Goal: Answer question/provide support

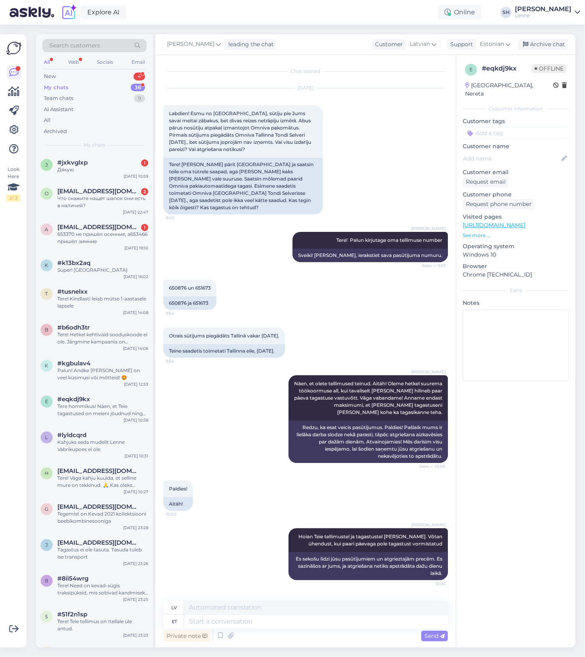
scroll to position [81, 0]
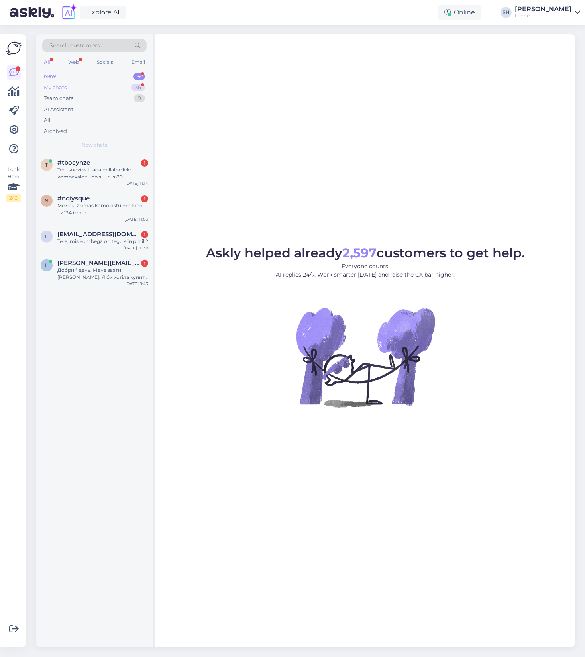
click at [74, 88] on div "My chats 36" at bounding box center [94, 87] width 104 height 11
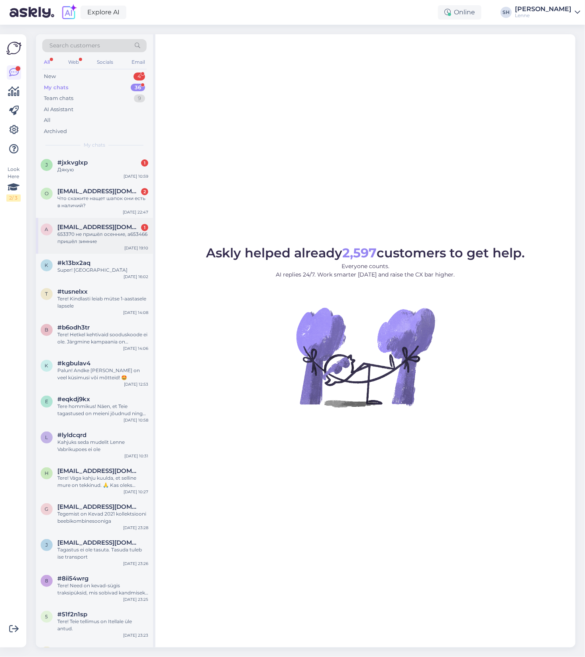
click at [82, 228] on span "[EMAIL_ADDRESS][DOMAIN_NAME]" at bounding box center [98, 226] width 83 height 7
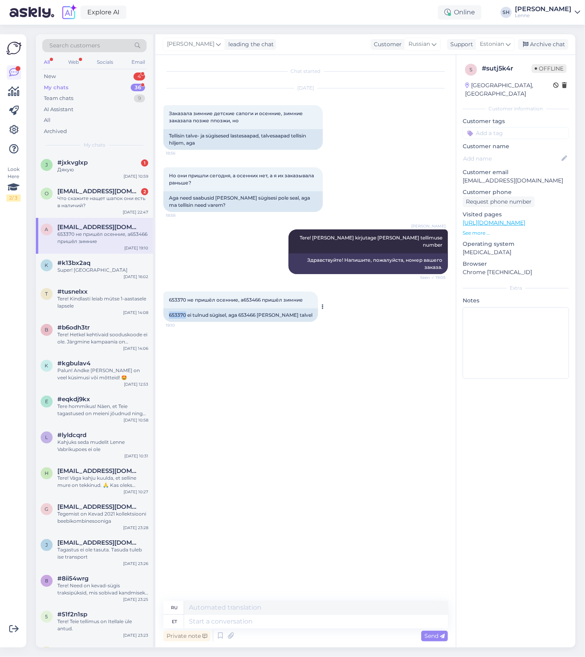
drag, startPoint x: 169, startPoint y: 308, endPoint x: 185, endPoint y: 310, distance: 16.1
click at [185, 310] on div "653370 ei tulnud sügisel, aga 653466 [PERSON_NAME] talvel" at bounding box center [240, 315] width 155 height 14
copy div "653370"
drag, startPoint x: 241, startPoint y: 309, endPoint x: 257, endPoint y: 310, distance: 16.8
click at [257, 310] on div "653370 ei tulnud sügisel, aga 653466 [PERSON_NAME] talvel" at bounding box center [240, 315] width 155 height 14
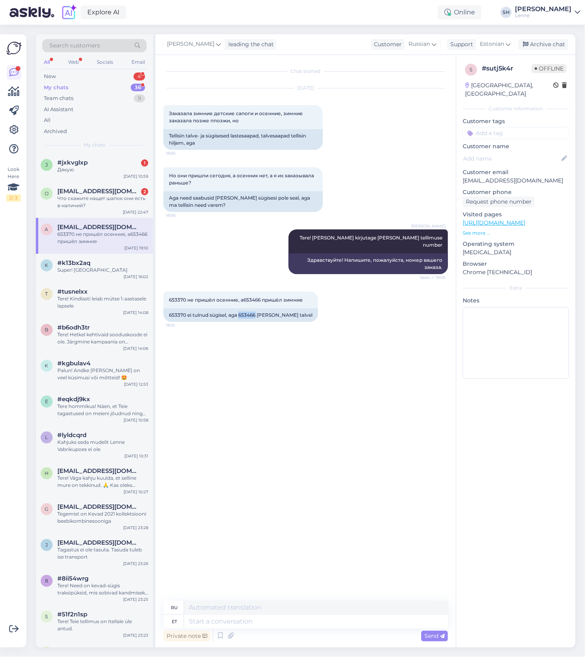
copy div "653466"
click at [219, 626] on textarea at bounding box center [316, 622] width 264 height 14
type textarea "T"
type textarea "Meie n"
type textarea "Наш"
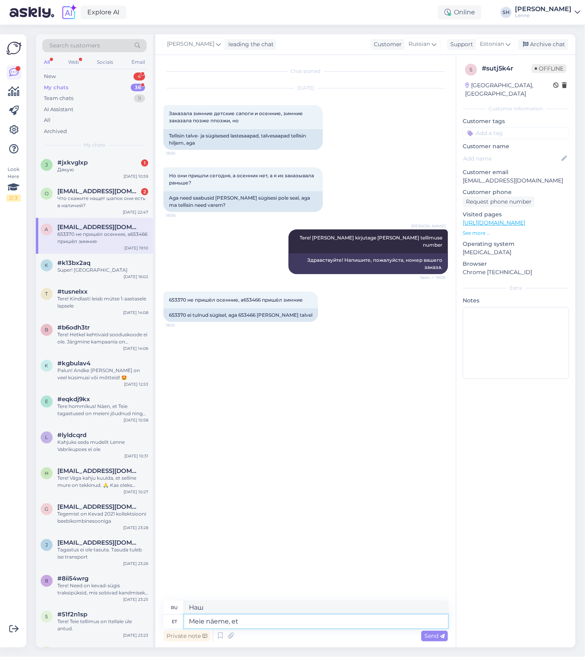
type textarea "Meie näeme, et"
type textarea "Мы видим, что"
type textarea "Meie näeme, et Teile o"
type textarea "Мы видим, что вы"
type textarea "Meie näeme, et Teile on"
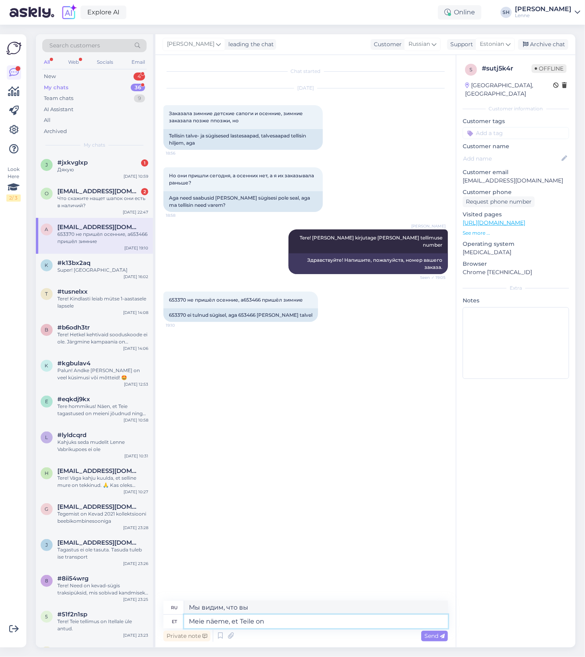
type textarea "Мы видим, что у вас есть"
type textarea "Meie näeme, et Teile on pakid k"
type textarea "Мы видим, что у вас есть посылки."
type textarea "Meie näeme, et Teile on pakid [PERSON_NAME]"
type textarea "Мы видим, что вам доставили посылки."
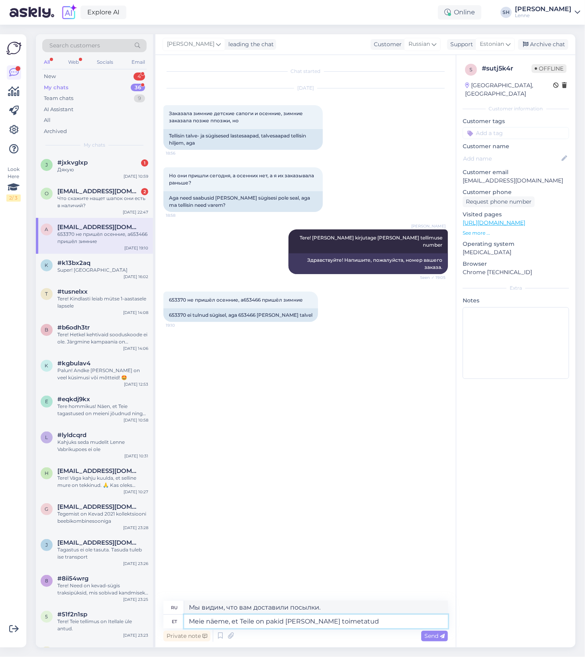
type textarea "Meie näeme, et Teile on pakid [PERSON_NAME] toimetatud."
type textarea "Мы видим, что ваши посылки доставлены."
type textarea "Meie näeme, et Teile on pakid [PERSON_NAME] toimetatud."
click at [435, 638] on span "Send" at bounding box center [434, 635] width 20 height 7
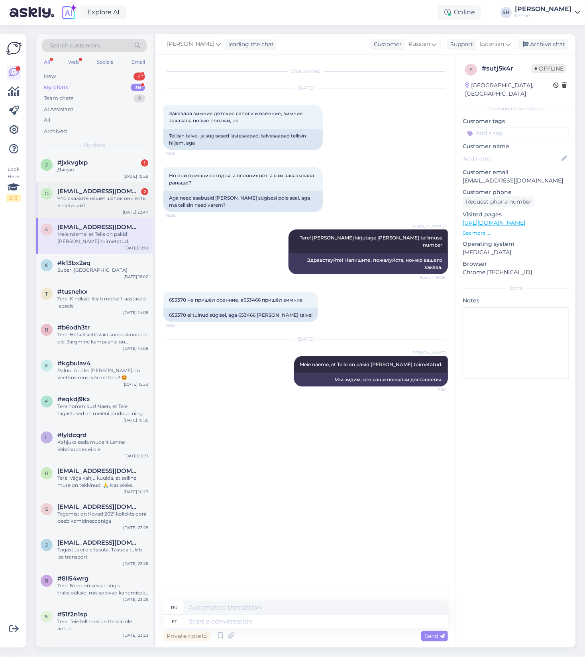
click at [83, 204] on div "Что скажите нащет шапок они есть в наличий?" at bounding box center [102, 202] width 91 height 14
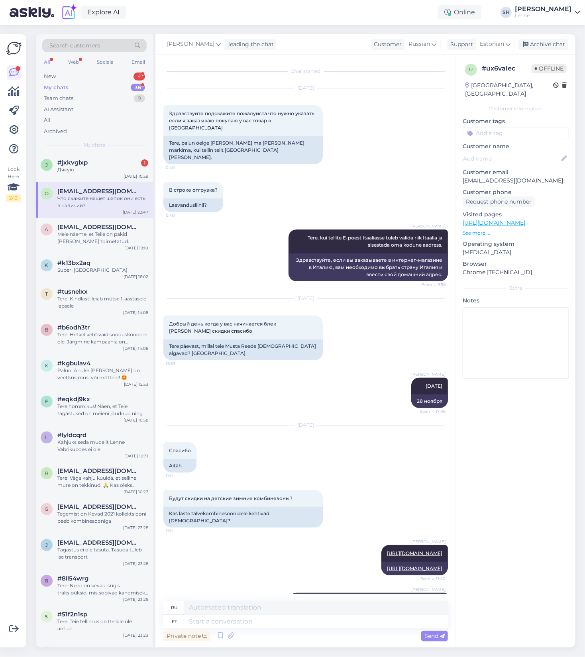
scroll to position [1798, 0]
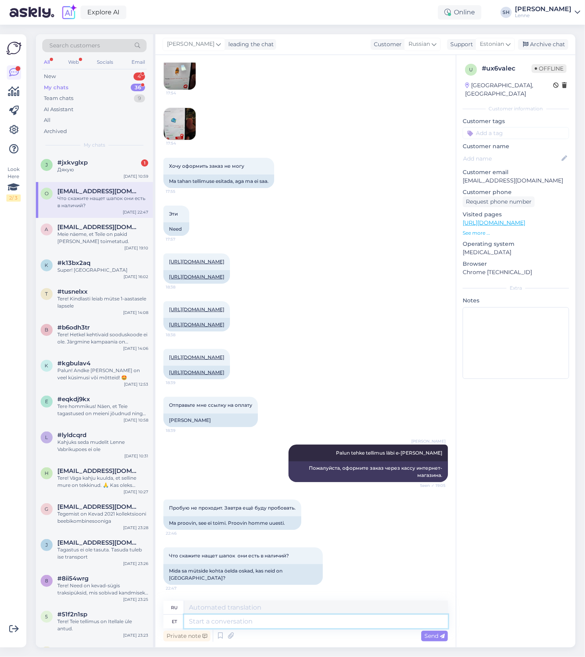
click at [277, 623] on textarea at bounding box center [316, 622] width 264 height 14
type textarea "[PERSON_NAME]"
type textarea "Если"
type textarea "Kui tooted o"
type textarea "Если продукты"
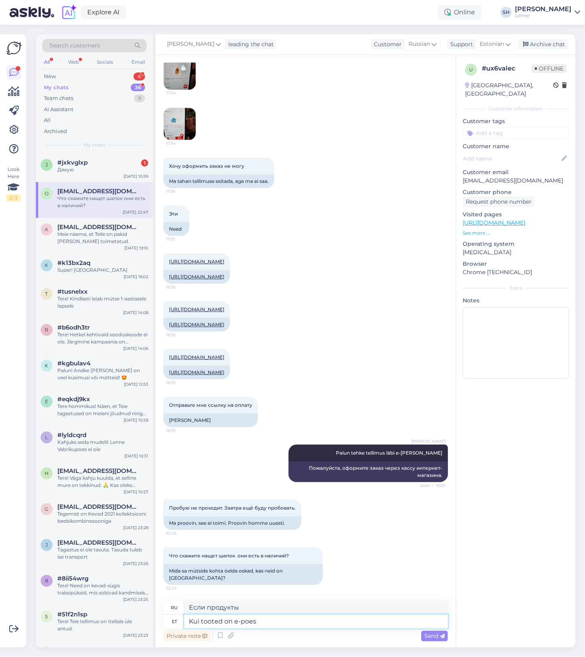
type textarea "Kui tooted on e-poes"
type textarea "Если товары есть в интернет-магазине"
type textarea "Kui tooted on e-poes müügil, si"
type textarea "Если товары продаются в интернет-магазине,"
type textarea "Kui tooted on e-poes müügil, siis o"
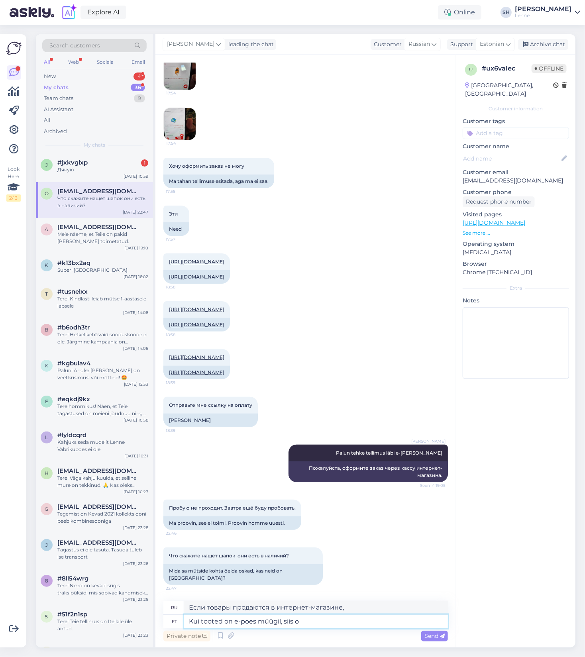
type textarea "Если товары продаются в интернет-магазине, то"
type textarea "Kui tooted on e-poes müügil, siis on need ka l"
type textarea "Если товары продаются в интернет-магазине, они также"
type textarea "Kui tooted on e-poes müügil, siis on need ka [GEOGRAPHIC_DATA]"
type textarea "Если товары продаются в интернет-магазине, значит они есть и на складе."
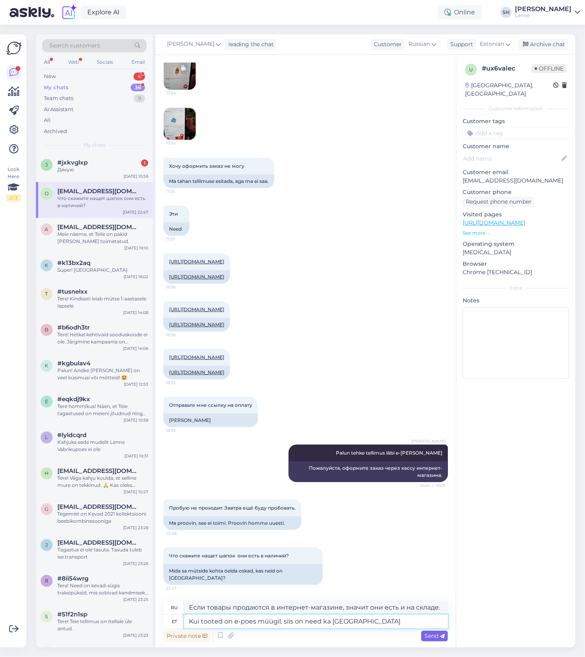
type textarea "Kui tooted on e-poes müügil, siis on need ka [GEOGRAPHIC_DATA]"
click at [428, 638] on span "Send" at bounding box center [434, 635] width 20 height 7
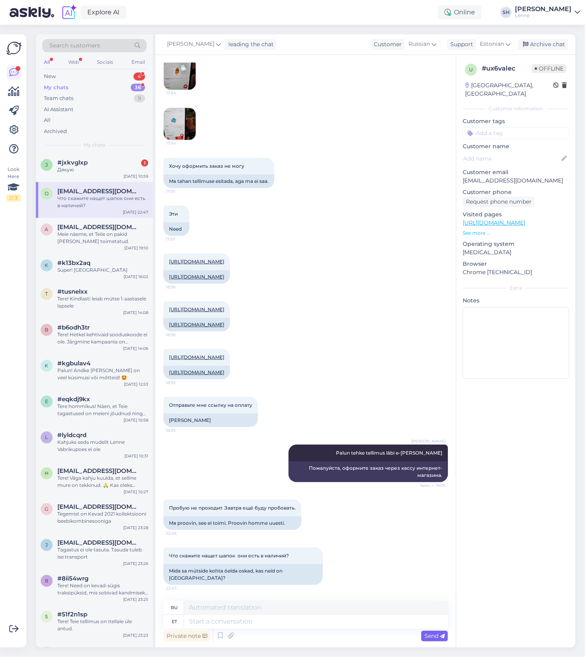
scroll to position [1870, 0]
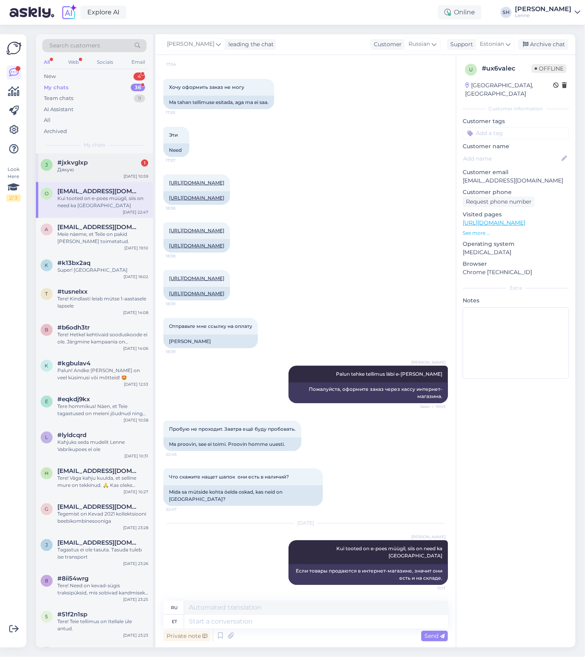
click at [80, 172] on div "Дякую" at bounding box center [102, 169] width 91 height 7
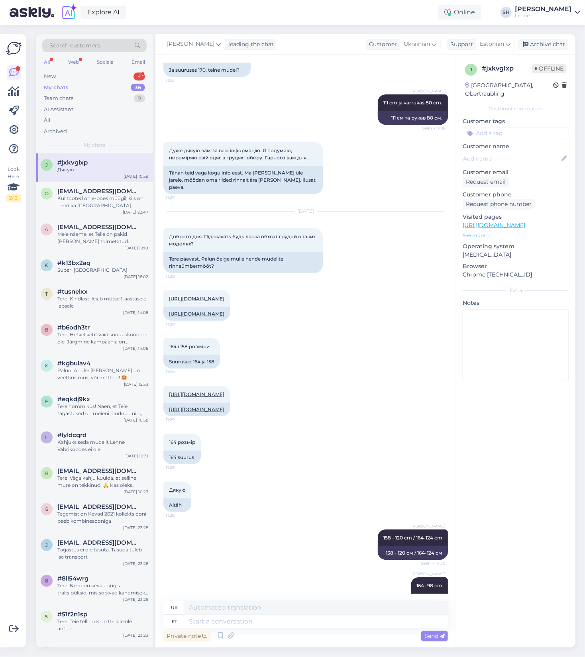
scroll to position [3693, 0]
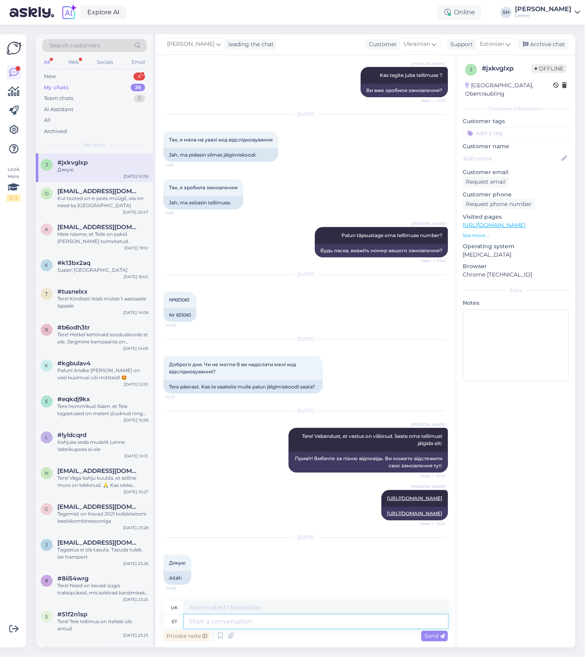
click at [228, 622] on textarea at bounding box center [316, 622] width 264 height 14
type textarea "Palun!"
type textarea "Будь ласка!"
type textarea "Palun! :)"
type textarea "Будь ласка! :)"
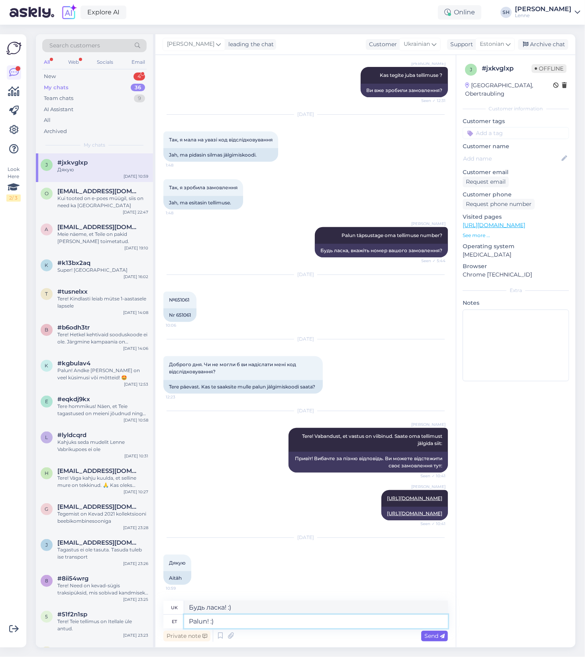
type textarea "Palun! :)"
click at [435, 637] on span "Send" at bounding box center [434, 635] width 20 height 7
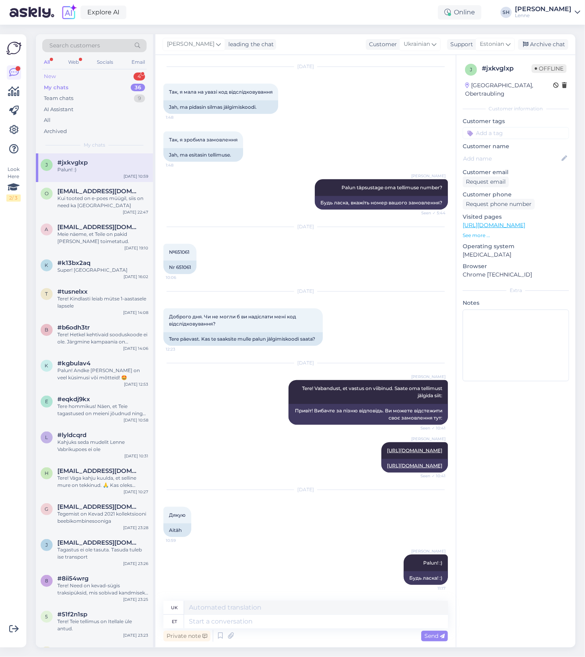
click at [69, 75] on div "New 4" at bounding box center [94, 76] width 104 height 11
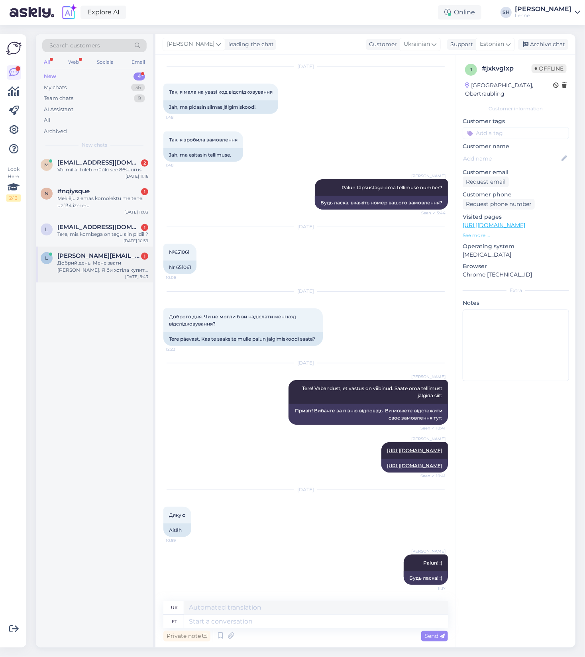
click at [93, 274] on div "Добрий день. Мене звати [PERSON_NAME]. Я би хотіла купити в вас товар для моєї …" at bounding box center [102, 266] width 91 height 14
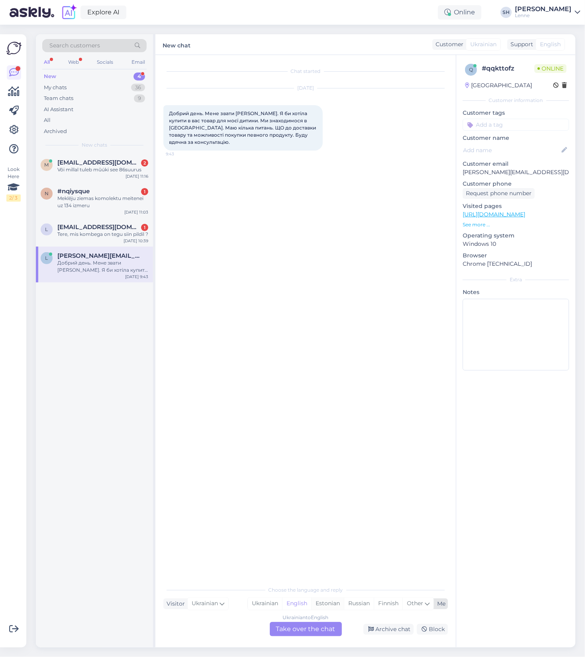
click at [325, 604] on div "Estonian" at bounding box center [327, 604] width 33 height 12
click at [325, 629] on div "Ukrainian to Estonian Take over the chat" at bounding box center [306, 629] width 72 height 14
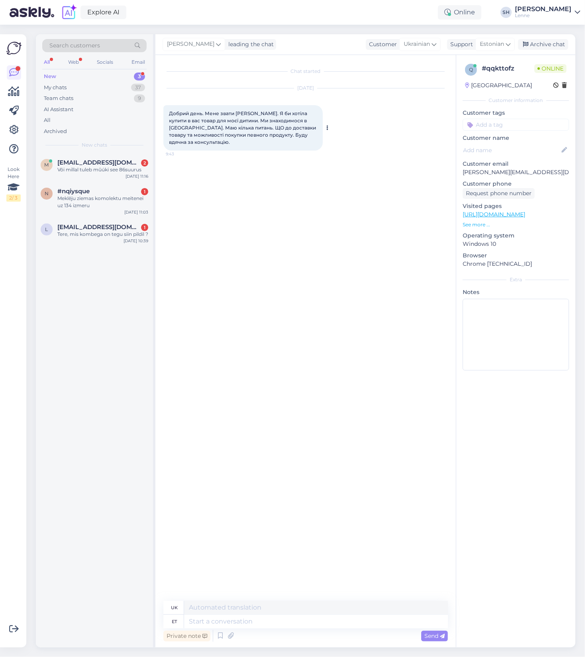
click at [192, 117] on span "Добрий день. Мене звати [PERSON_NAME]. Я би хотіла купити в вас товар для моєї …" at bounding box center [243, 127] width 148 height 35
click at [207, 624] on textarea at bounding box center [316, 622] width 264 height 14
click at [245, 132] on span "Добрий день. Мене звати [PERSON_NAME]. Я би хотіла купити в вас товар для моєї …" at bounding box center [243, 127] width 148 height 35
click at [327, 125] on icon at bounding box center [328, 127] width 2 height 5
click at [359, 141] on link "Show English translation" at bounding box center [364, 140] width 78 height 10
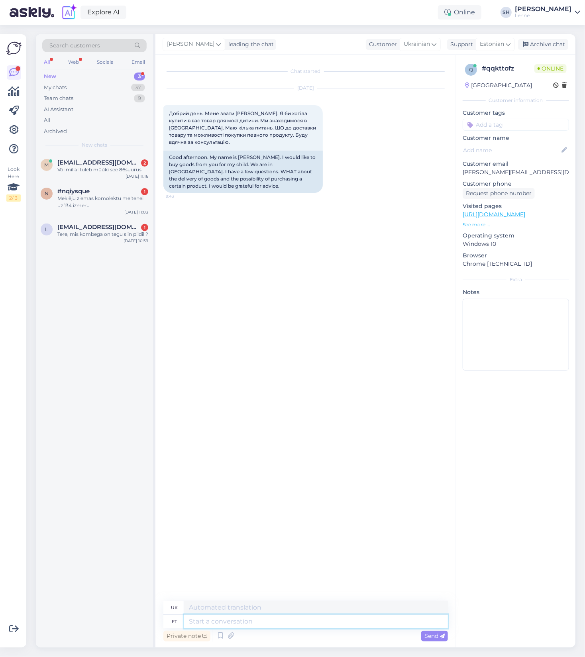
click at [238, 624] on textarea at bounding box center [316, 622] width 264 height 14
type textarea "Tere!"
type textarea "Привіт!"
type textarea "Tere! Kahjuks"
type textarea "Привіт! На жаль"
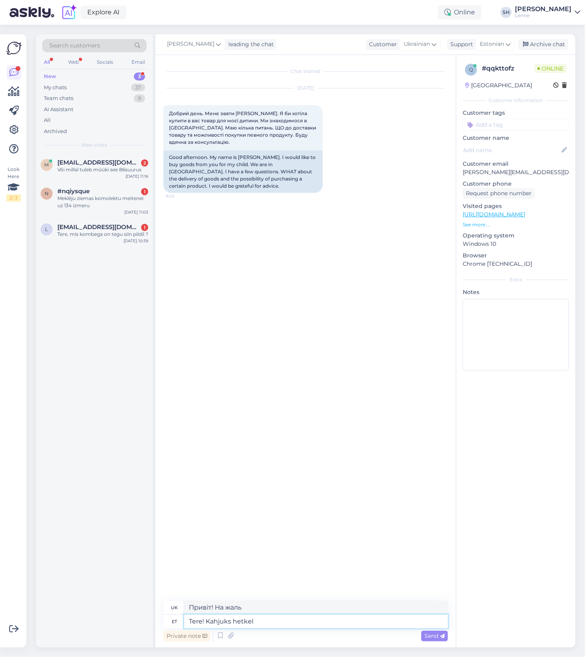
type textarea "Tere! Kahjuks hetkel"
type textarea "Привіт! На жаль, на даний момент"
type textarea "Tere! Kahjuks hetkel otse me"
type textarea "Привіт! На жаль, зараз онлайн"
type textarea "Tere! Kahjuks hetkel otse meie e"
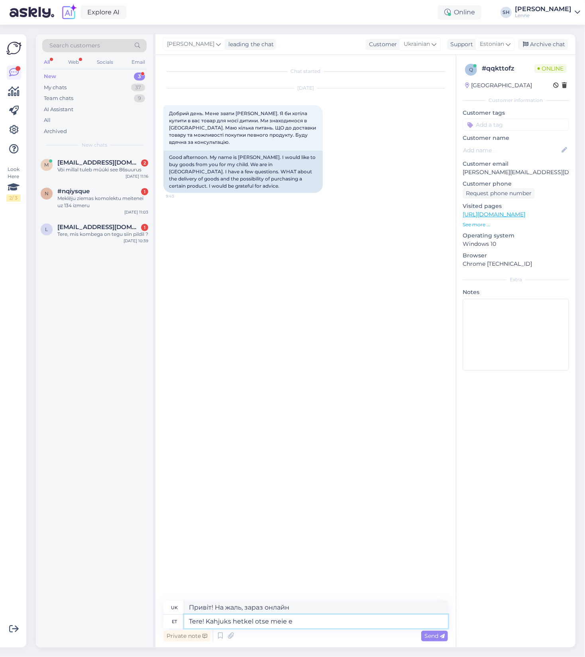
type textarea "Привіт! На жаль, зараз ми"
type textarea "Tere! Kahjuks hetkel otse meie e-poest"
type textarea "Вітаємо! На жаль, наразі недоступно безпосередньо в нашому інтернет-магазині"
type textarea "Tere! Kahjuks hetkel otse meie e-poest Ukrainasse t"
type textarea "Вітаємо! На жаль, наразі ми не здійснюємо пряму доставку з нашого інтернет-мага…"
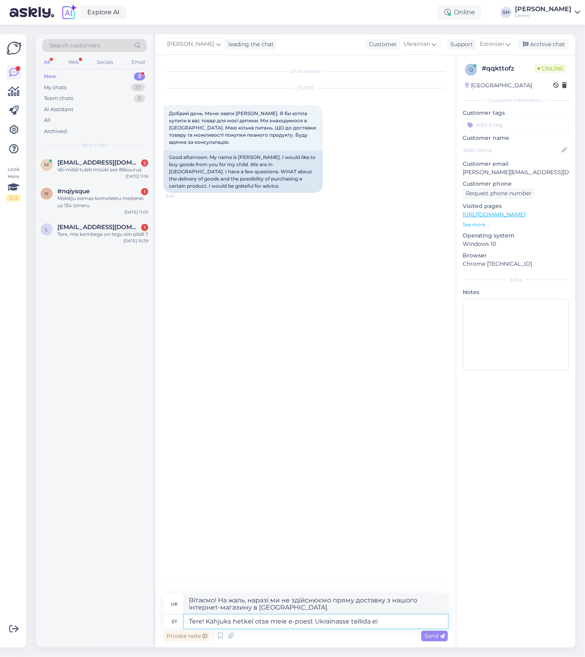
type textarea "Tere! Kahjuks hetkel otse meie e-poest Ukrainasse tellida ei s"
type textarea "Доброго дня! На жаль, наразі неможливо замовити безпосередньо з нашого інтернет…"
type textarea "Tere! Kahjuks hetkel otse meie e-poest Ukrainasse tellida ei saa, kuid"
type textarea "Доброго дня! На жаль, наразі неможливо замовити безпосередньо з нашого інтернет…"
type textarea "Tere! Kahjuks hetkel otse meie e-poest [GEOGRAPHIC_DATA] tellida ei saa, kuid T…"
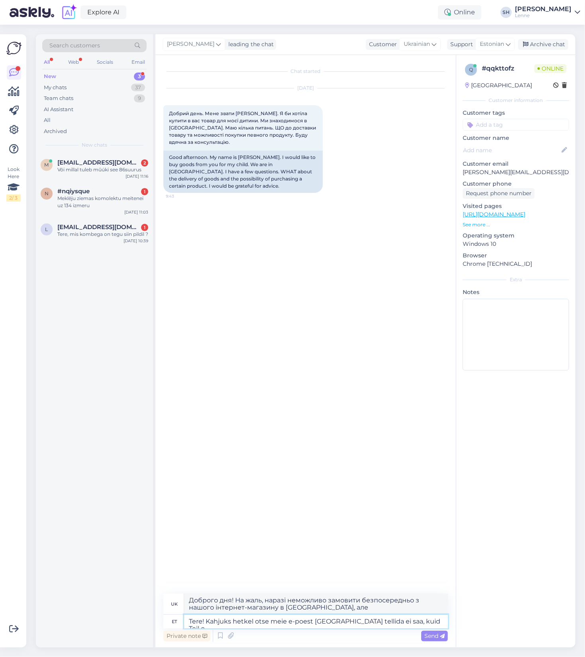
type textarea "Доброго дня! На жаль, наразі ви не можете замовити безпосередньо з нашого інтер…"
type textarea "Tere! Kahjuks hetkel otse meie e-poest Ukrainasse tellida ei saa, kuid Teil on"
type textarea "Вітаємо! На жаль, наразі ви не можете замовити безпосередньо з нашого інтернет-…"
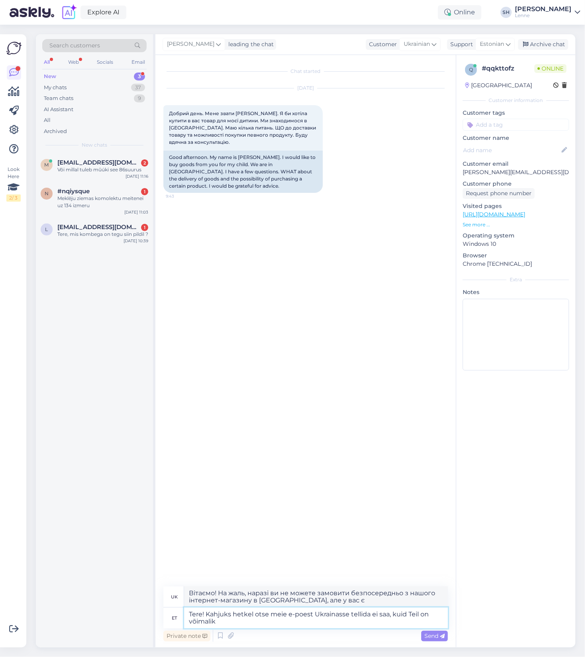
type textarea "Tere! Kahjuks hetkel otse meie e-poest Ukrainasse tellida ei saa, kuid Teil on …"
type textarea "Вітаємо! На жаль, наразі ви не можете замовити безпосередньо з нашого інтернет-…"
type textarea "Tere! Kahjuks hetkel otse meie e-poest Ukrainasse tellida ei saa, kuid Teil on …"
type textarea "Доброго дня! На жаль, наразі неможливо замовити безпосередньо з нашого інтернет…"
type textarea "Tere! Kahjuks hetkel otse meie e-poest Ukrainasse tellida ei saa, kuid Teil on …"
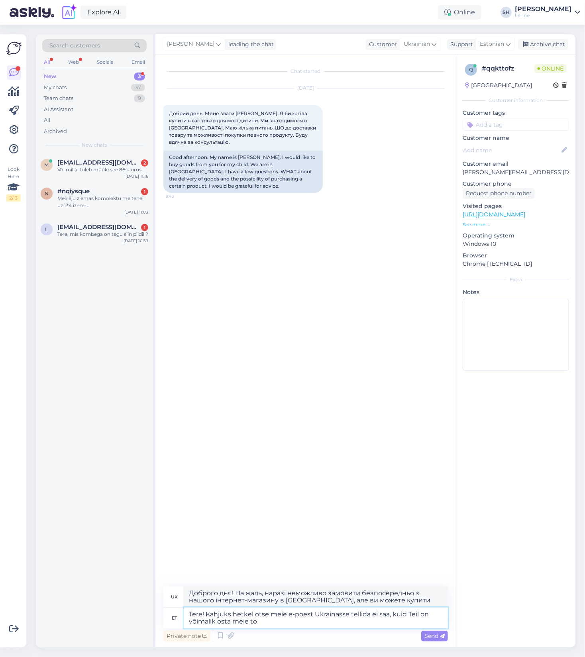
type textarea "Доброго дня! На жаль, наразі ви не можете замовити безпосередньо з нашого інтер…"
type textarea "Tere! Kahjuks hetkel otse meie e-poest [GEOGRAPHIC_DATA] tellida ei saa, kuid T…"
type textarea "Доброго дня! На жаль, наразі ви не можете замовити безпосередньо з нашого інтер…"
type textarea "Tere! Kahjuks hetkel otse meie e-poest Ukrainasse tellida ei saa, kuid Teil on …"
type textarea "Вітаємо! На жаль, наразі ви не можете замовляти безпосередньо з нашого інтернет…"
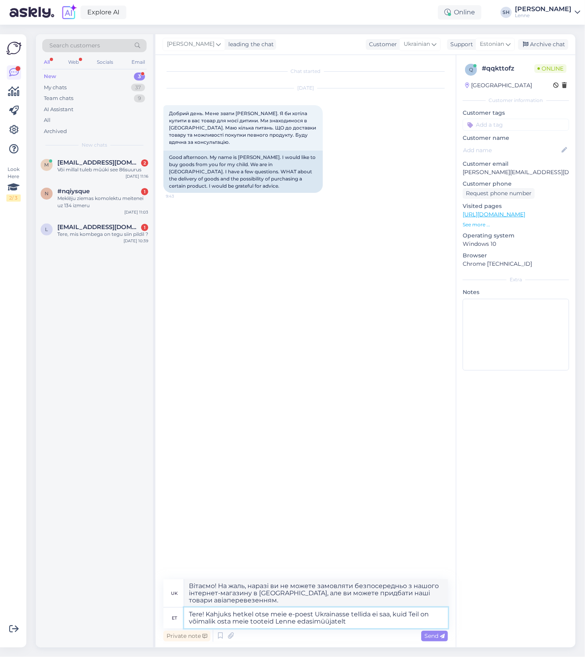
type textarea "Tere! Kahjuks hetkel otse meie e-poest Ukrainasse tellida ei saa, kuid Teil on …"
type textarea "Доброго дня! На жаль, наразі ви не можете замовляти безпосередньо з нашого інте…"
type textarea "Tere! Kahjuks hetkel otse meie e-poest Ukrainasse tellida ei saa, kuid Teil on …"
type textarea "Вітаємо! На жаль, наразі ви не можете замовити безпосередньо з нашого інтернет-…"
type textarea "Tere! Kahjuks hetkel otse meie e-poest [GEOGRAPHIC_DATA] tellida ei saa, kuid T…"
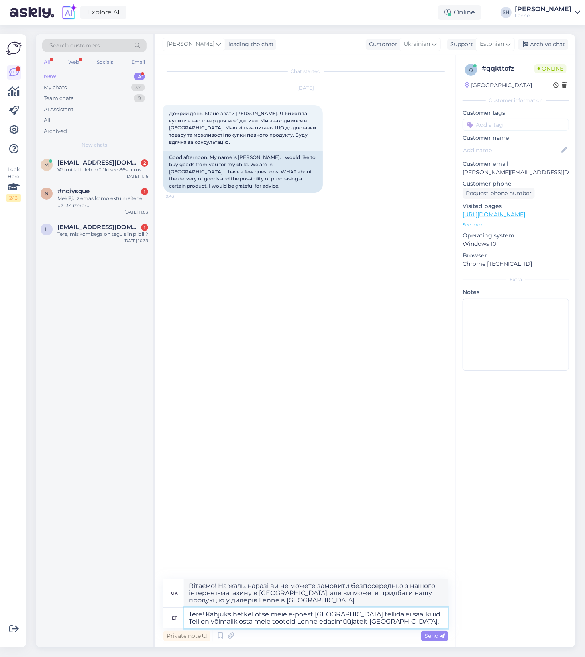
type textarea "Вітаємо! На жаль, наразі ви не можете замовляти безпосередньо з нашого інтернет…"
click at [382, 624] on textarea "Tere! Kahjuks hetkel otse meie e-poest [GEOGRAPHIC_DATA] tellida ei saa, kuid T…" at bounding box center [316, 617] width 264 height 21
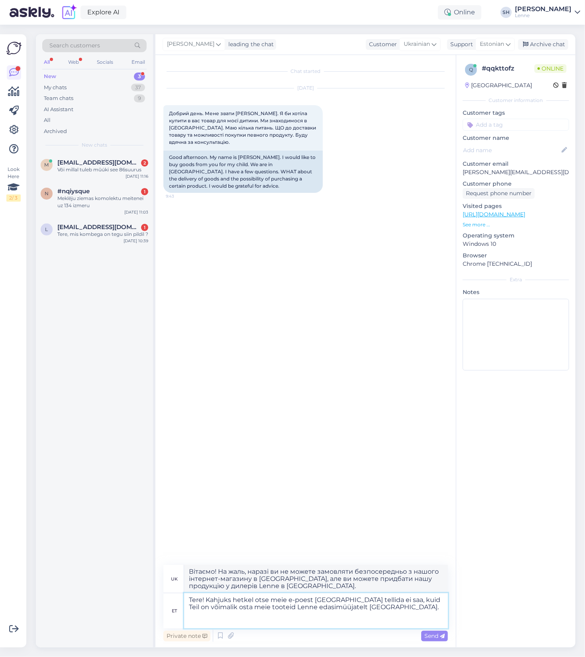
paste textarea "[URL][DOMAIN_NAME]"
type textarea "Tere! Kahjuks hetkel otse meie e-poest [GEOGRAPHIC_DATA] tellida ei saa, kuid T…"
type textarea "Вітаємо! На жаль, наразі ви не можете замовляти безпосередньо з нашого інтернет…"
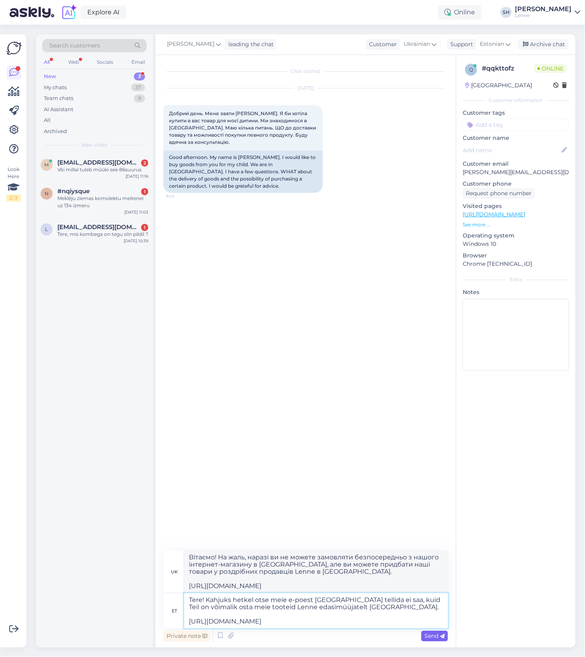
type textarea "Tere! Kahjuks hetkel otse meie e-poest [GEOGRAPHIC_DATA] tellida ei saa, kuid T…"
click at [437, 638] on span "Send" at bounding box center [434, 635] width 20 height 7
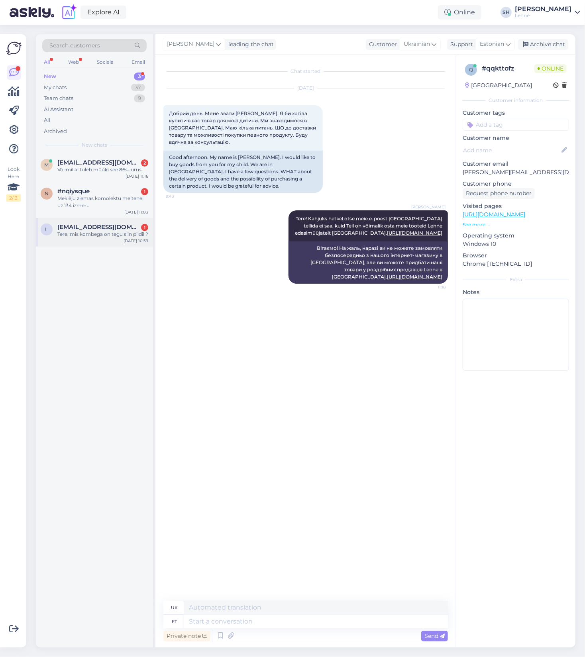
click at [93, 235] on div "Tere, mis kombega on tegu siin pildil ?" at bounding box center [102, 234] width 91 height 7
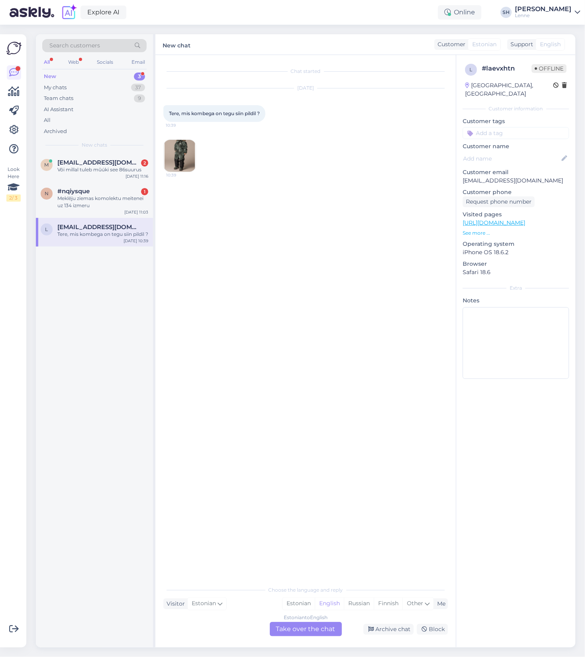
click at [187, 147] on img at bounding box center [180, 156] width 32 height 32
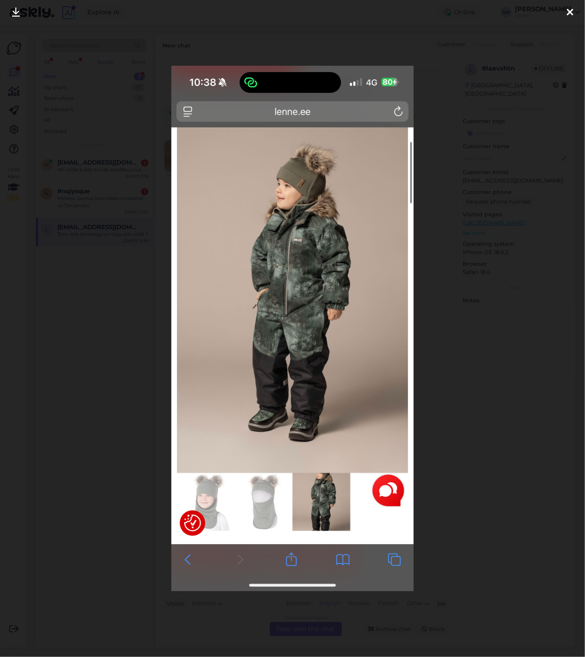
click at [441, 105] on div at bounding box center [292, 328] width 585 height 657
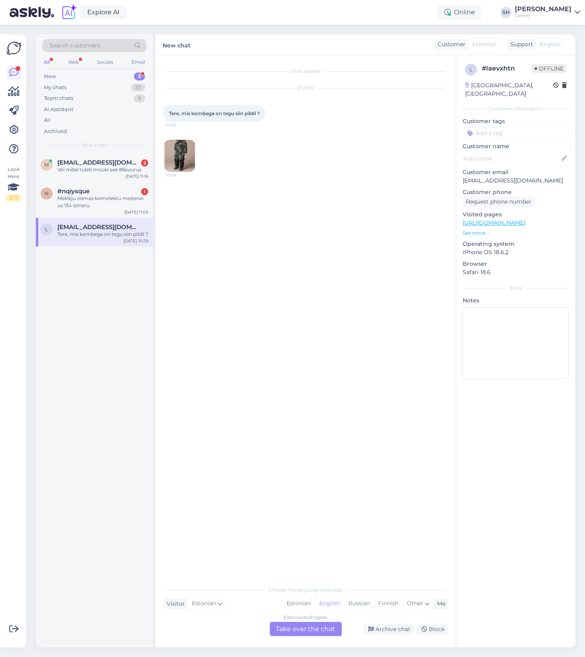
click at [293, 631] on div "Estonian to English Take over the chat" at bounding box center [306, 629] width 72 height 14
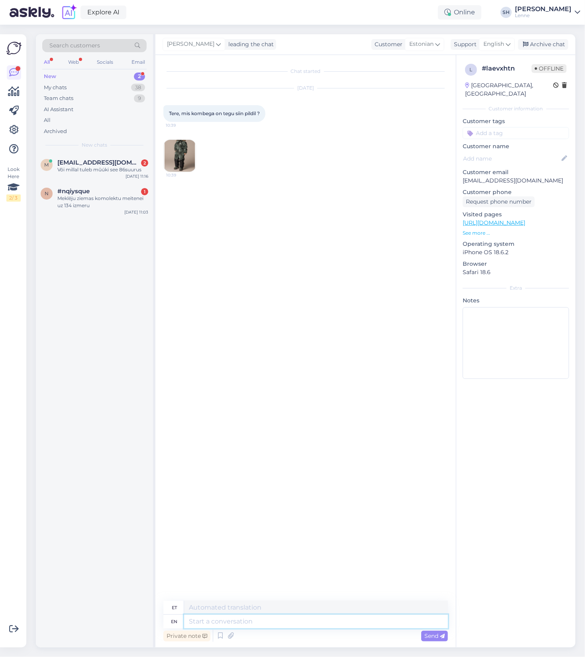
click at [235, 623] on textarea at bounding box center [316, 622] width 264 height 14
type textarea "Tere"
type textarea "Ter"
type textarea "Tere!"
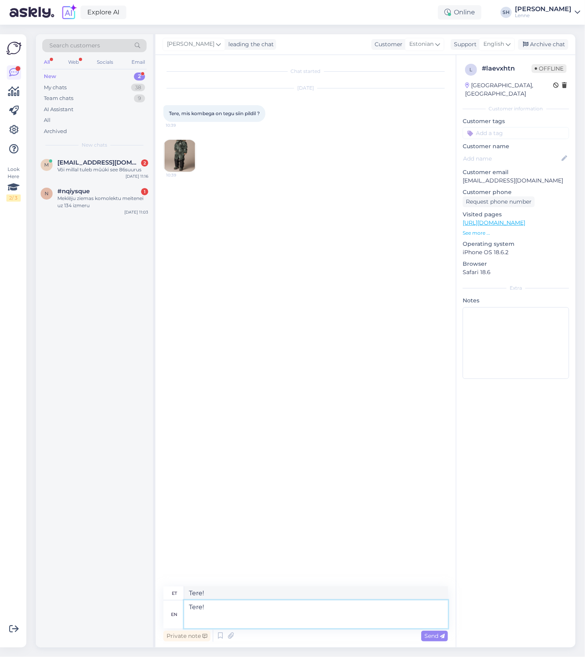
drag, startPoint x: 196, startPoint y: 622, endPoint x: 200, endPoint y: 619, distance: 4.3
click at [196, 622] on textarea "Tere!" at bounding box center [316, 614] width 264 height 28
type textarea "Tere! Pildil"
type textarea "Tere! Pildil on"
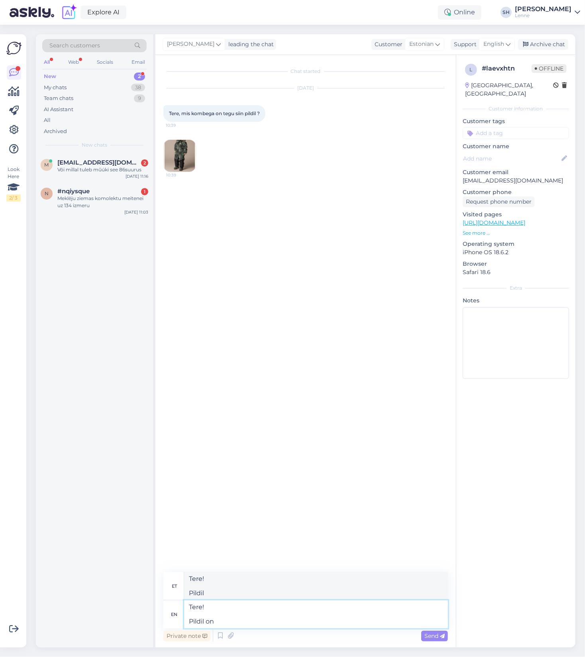
type textarea "Tere! Pildil on"
type textarea "Tere! Pildil on varasema a"
type textarea "Tere! Pildil on varasem"
type textarea "Tere! [PERSON_NAME] on varasema aasta"
type textarea "Tere! Pildil varasemast aastast"
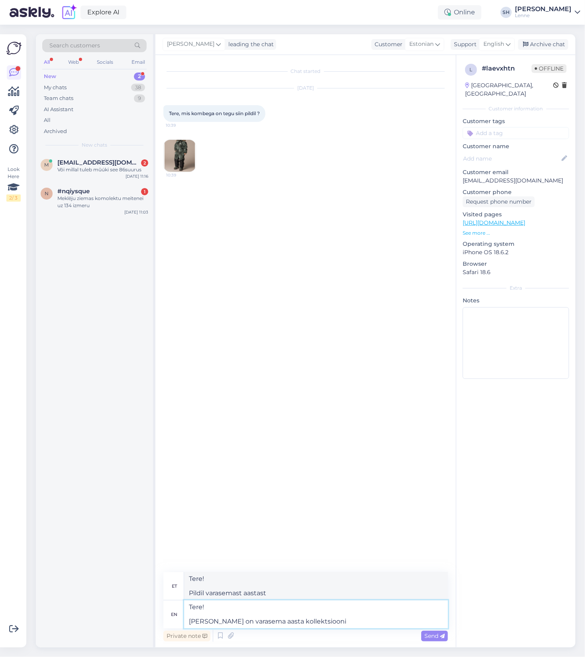
type textarea "Tere! [PERSON_NAME] on varasema aasta kollektsiooni k"
type textarea "Tere! [PERSON_NAME] on varasema aasta kollektsiooni"
type textarea "Tere! [PERSON_NAME] on varasema aasta kollektsiooni komb"
type textarea "Tere! [PERSON_NAME] on varasema aasta kollektsiooni kom"
type textarea "Tere! [PERSON_NAME] on varasema aasta kollektsiooni kombinesoo"
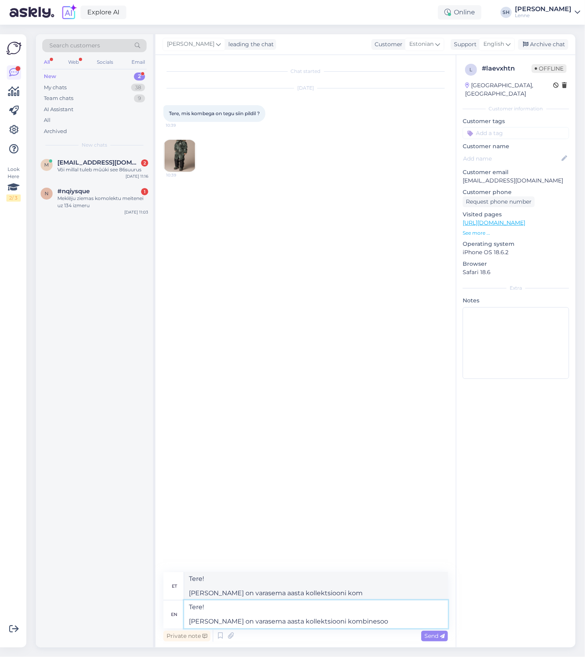
type textarea "Tere! [PERSON_NAME] on varasema aasta kollektsiooni kombinesoo"
type textarea "Tere! [PERSON_NAME] on varasema aasta kollektsiooni kombinesoon."
type textarea "Tere! [PERSON_NAME] on varasema aasta kollektsiooni kombinesoon. Sellel a"
type textarea "Tere! [PERSON_NAME] on varasema aasta kollektsiooni kombinesoon. See"
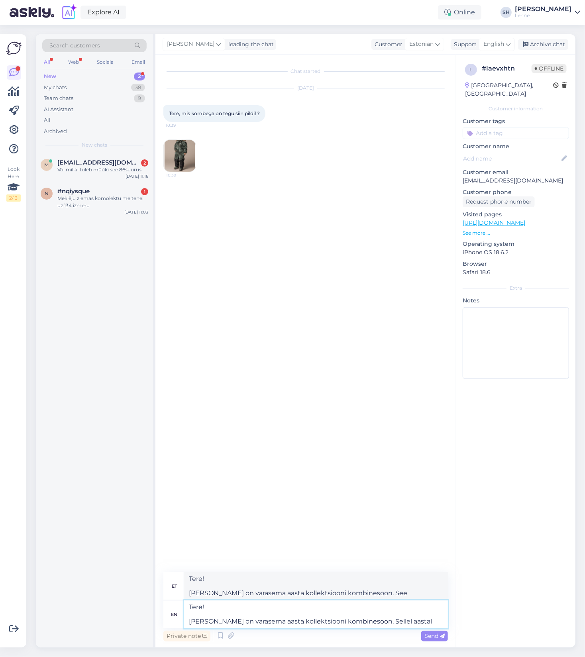
type textarea "Tere! [PERSON_NAME] on varasema aasta kollektsiooni kombinesoon. Sellel aastal o"
type textarea "Tere! [PERSON_NAME] on varasema aasta kollektsiooni kombinesoon. Sellel aastal"
type textarea "Tere! [PERSON_NAME] on varasema aasta kollektsiooni kombinesoon. Sellel aastal …"
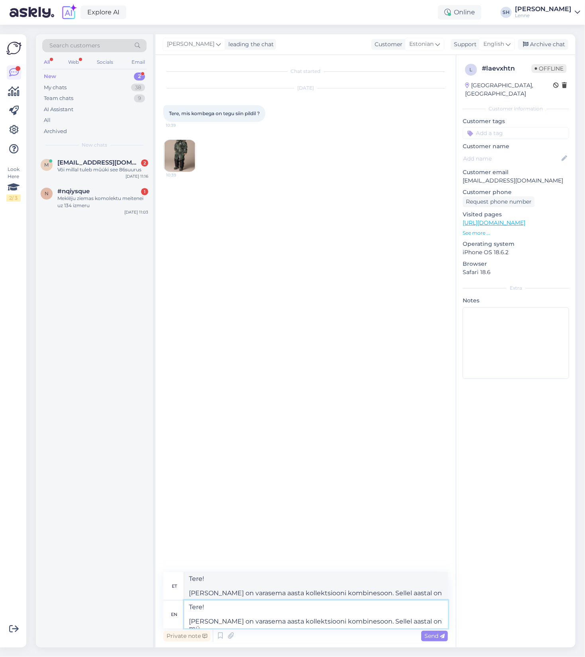
type textarea "Tere! [PERSON_NAME] on varasema aasta kollektsiooni kombinesoon. See aastal on …"
type textarea "Tere! [PERSON_NAME] on varasema aasta kollektsiooni kombinesoon. Sellel aastal …"
type textarea "Tere! [PERSON_NAME] on varasema aasta kollektsiooni kombinesoon. See aastal on …"
type textarea "Tere! [PERSON_NAME] on varasema aasta kollektsiooni kombinesoon. Sellel aastal …"
type textarea "Tere! [PERSON_NAME] on varasema aasta kollektsiooni kombinesoon. See aastal on …"
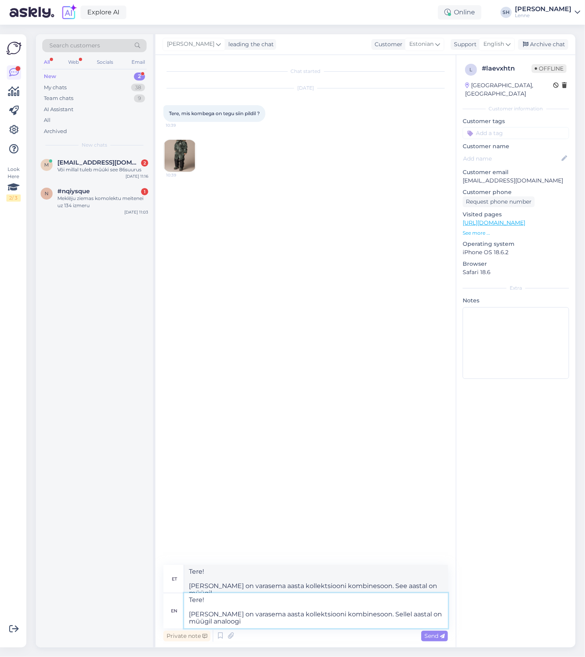
type textarea "Tere! [PERSON_NAME] on varasema aasta kollektsiooni kombinesoon. Sellel aastal …"
type textarea "Tere! [PERSON_NAME] on varasema aasta kollektsiooni kombinesoon. See aastal on …"
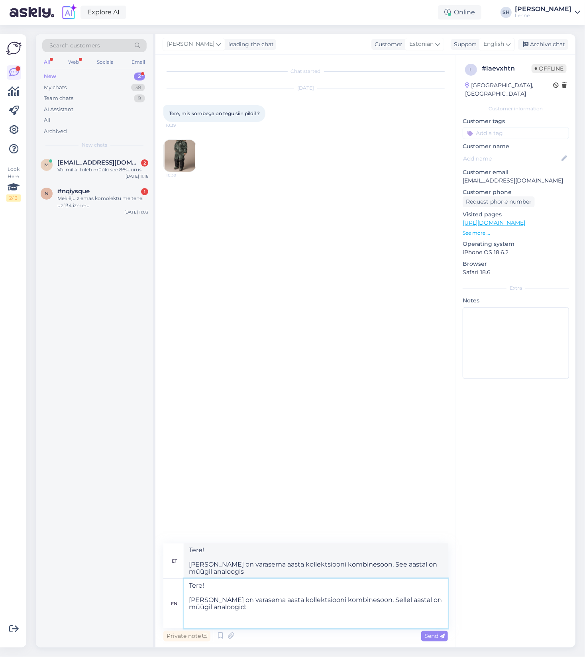
paste textarea "[URL][DOMAIN_NAME]"
type textarea "Tere! [PERSON_NAME] on varasema aasta kollektsiooni kombinesoon. Sellel aastal …"
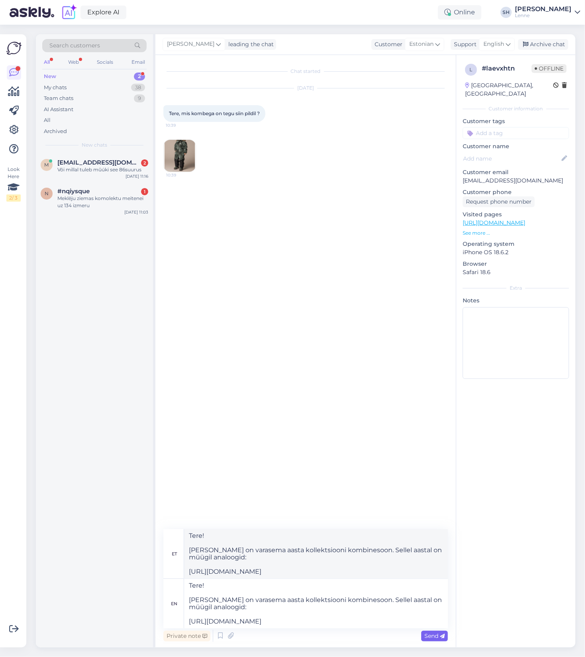
click at [437, 638] on span "Send" at bounding box center [434, 635] width 20 height 7
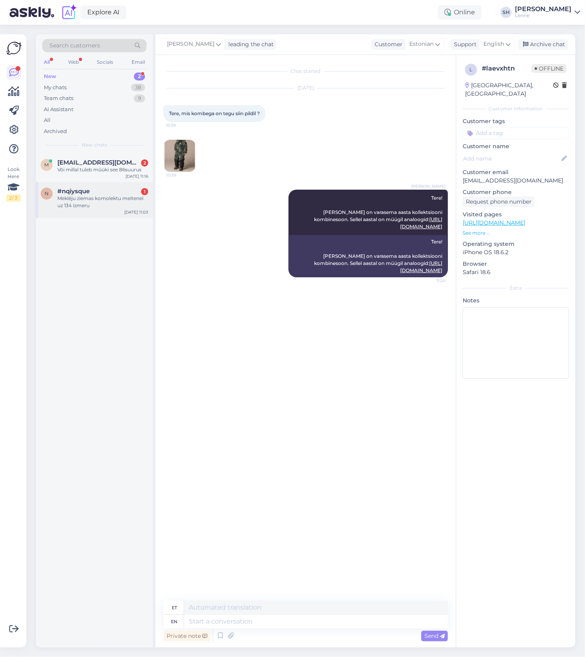
click at [87, 200] on div "Meklēju ziemas komolektu meitenei uz 134 izmeru" at bounding box center [102, 202] width 91 height 14
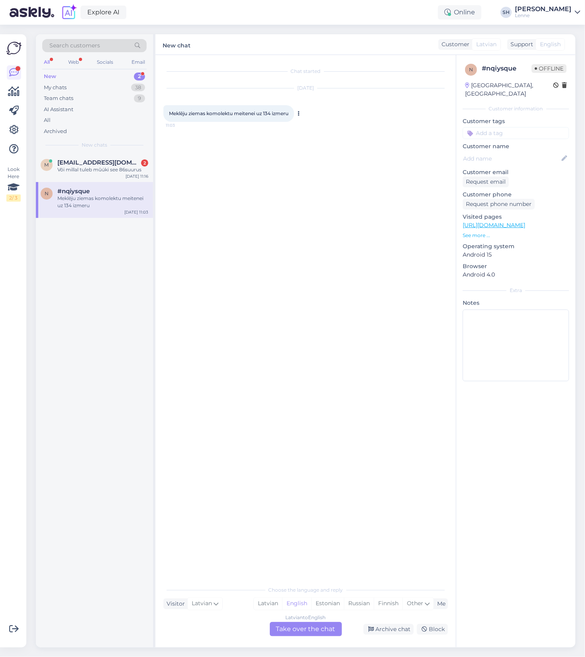
click at [300, 112] on icon at bounding box center [299, 113] width 2 height 5
click at [320, 128] on link "Show English translation" at bounding box center [335, 126] width 78 height 10
click at [332, 606] on div "Estonian" at bounding box center [327, 604] width 33 height 12
click at [325, 629] on div "[DEMOGRAPHIC_DATA] to Estonian Take over the chat" at bounding box center [306, 629] width 72 height 14
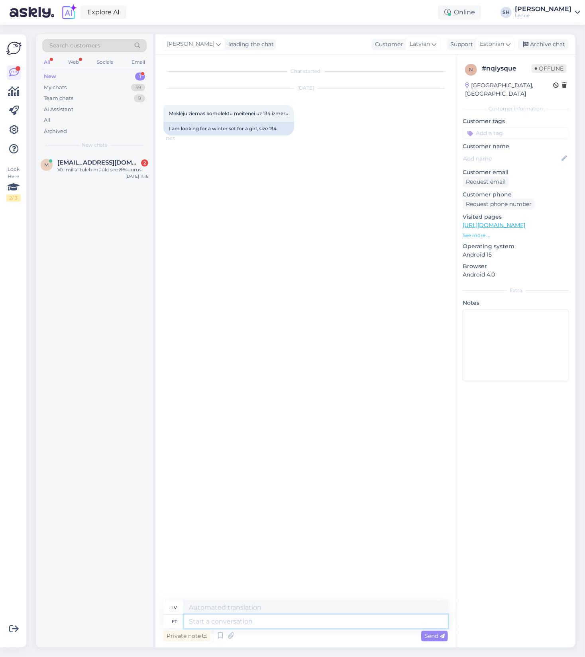
click at [236, 624] on textarea at bounding box center [316, 622] width 264 height 14
type textarea "Tere!"
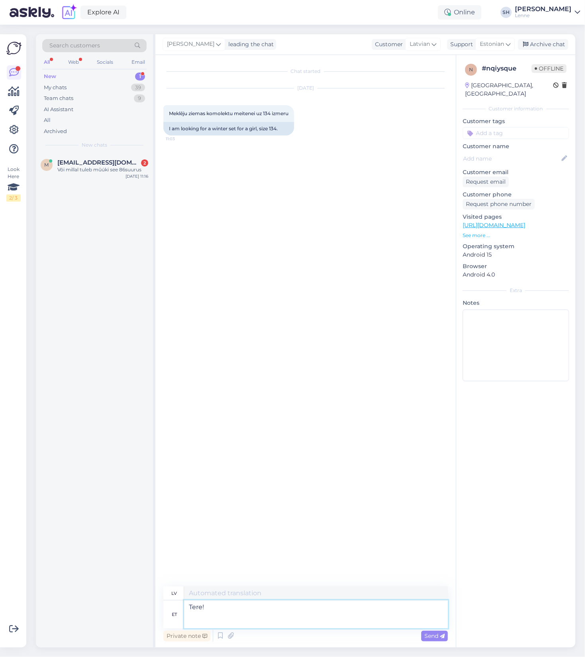
type textarea "Sveiki!"
type textarea "Tere! [GEOGRAPHIC_DATA]"
type textarea "Sveiki! Lūdzu"
type textarea "Tere! Palun vaadake"
type textarea "Sveiki! Lūdzu, ieskatieties"
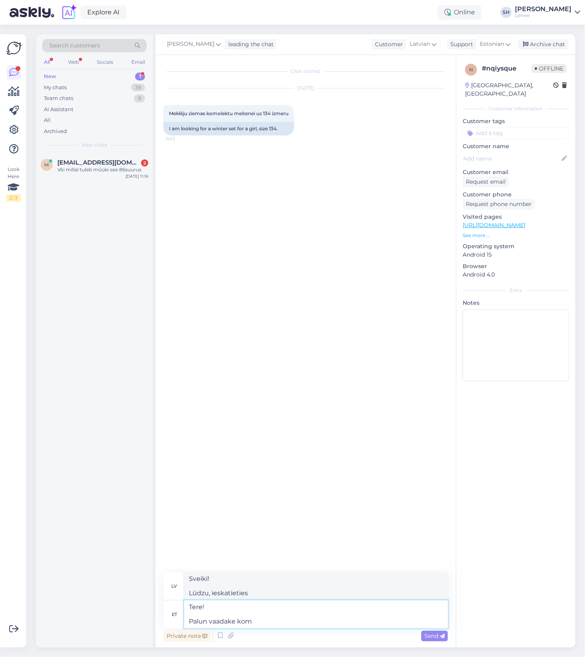
type textarea "Tere! Palun vaadake komp"
type textarea "Sveiki! Lūdzu, pārbaudiet komp."
type textarea "Tere! Palun vaadake komplekte l"
type textarea "Sveiki! Lūdzu, pārbaudiet komplektus"
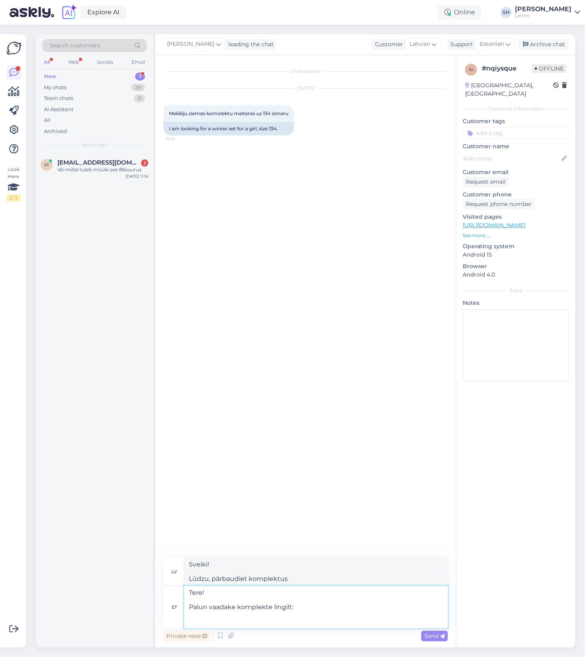
paste textarea "[URL][DOMAIN_NAME]"
type textarea "Tere! Palun vaadake komplekte lingilt: [URL][DOMAIN_NAME]"
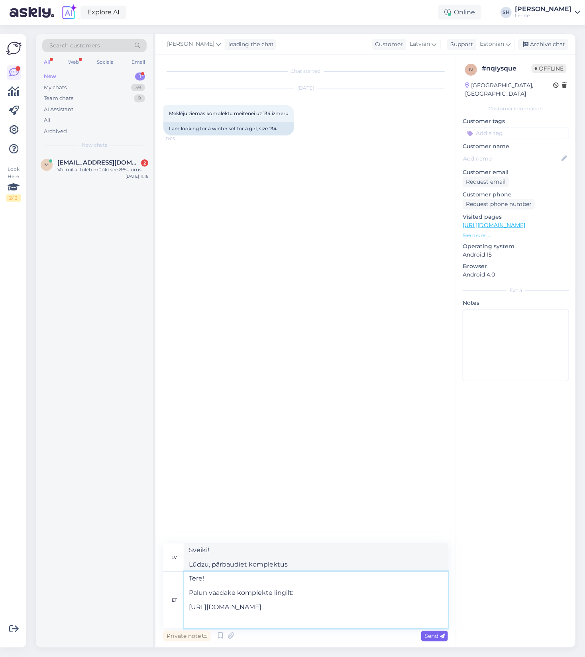
type textarea "Sveiki! Lūdzu, skatiet komplektus šajā saitē: [URL][DOMAIN_NAME]"
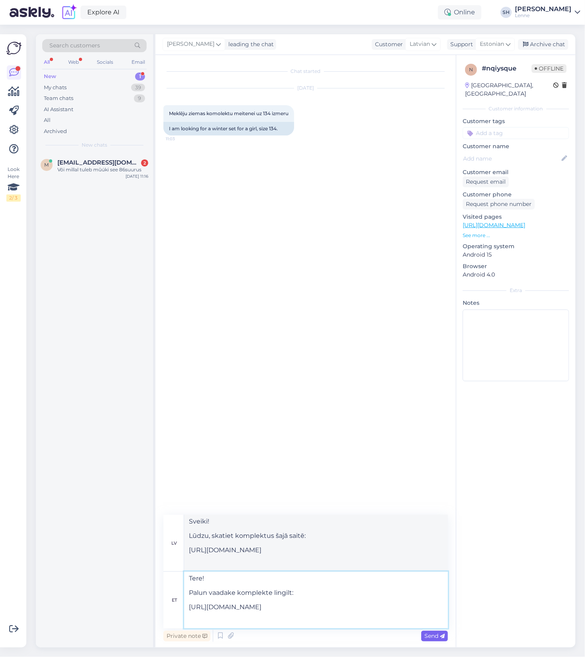
type textarea "Tere! Palun vaadake komplekte lingilt: [URL][DOMAIN_NAME]"
click at [434, 637] on span "Send" at bounding box center [434, 635] width 20 height 7
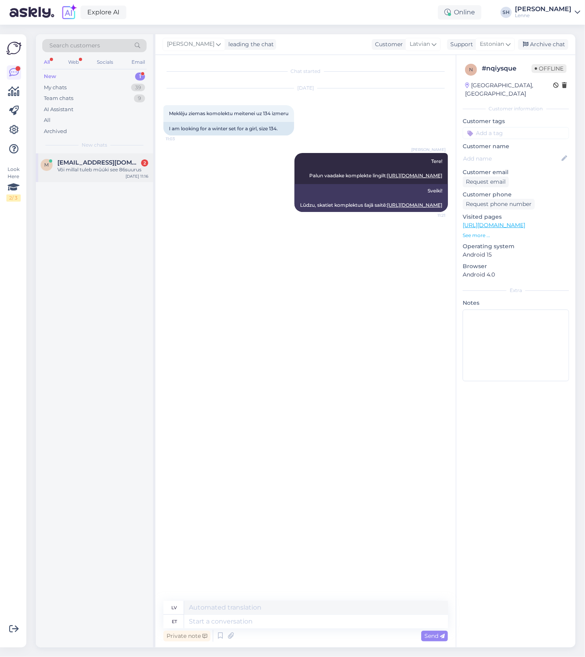
click at [99, 165] on span "[EMAIL_ADDRESS][DOMAIN_NAME]" at bounding box center [98, 162] width 83 height 7
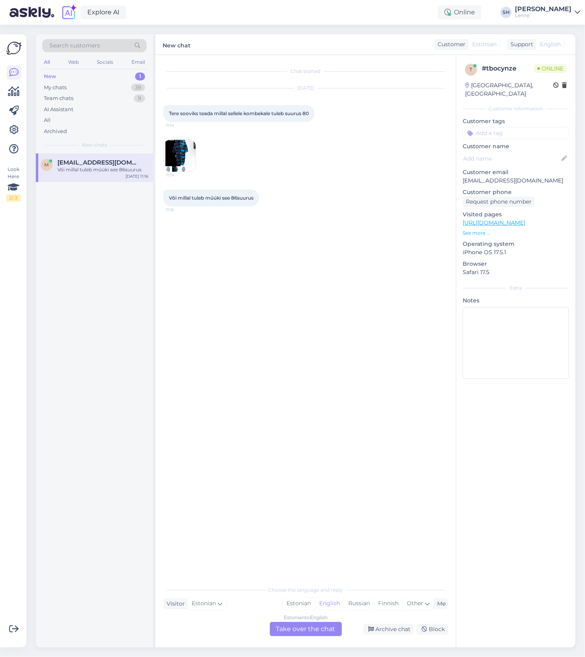
click at [187, 157] on img at bounding box center [180, 156] width 32 height 32
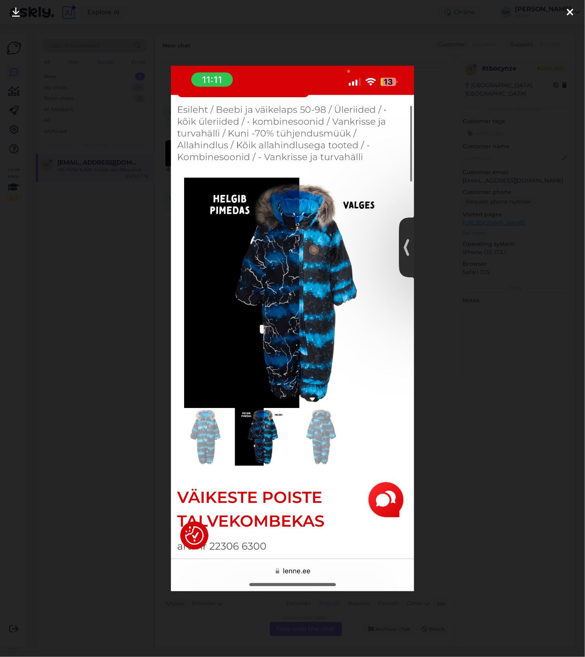
click at [467, 116] on div at bounding box center [292, 328] width 585 height 657
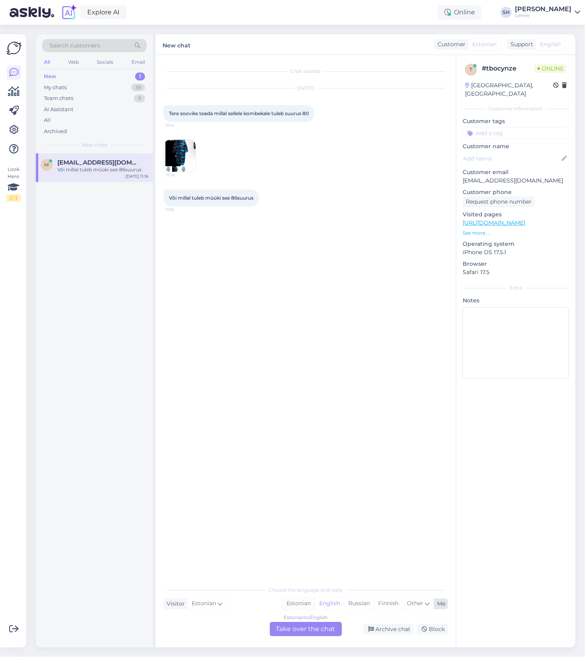
click at [303, 603] on div "Estonian" at bounding box center [298, 604] width 32 height 12
click at [299, 631] on div "Estonian to Estonian Take over the chat" at bounding box center [306, 629] width 72 height 14
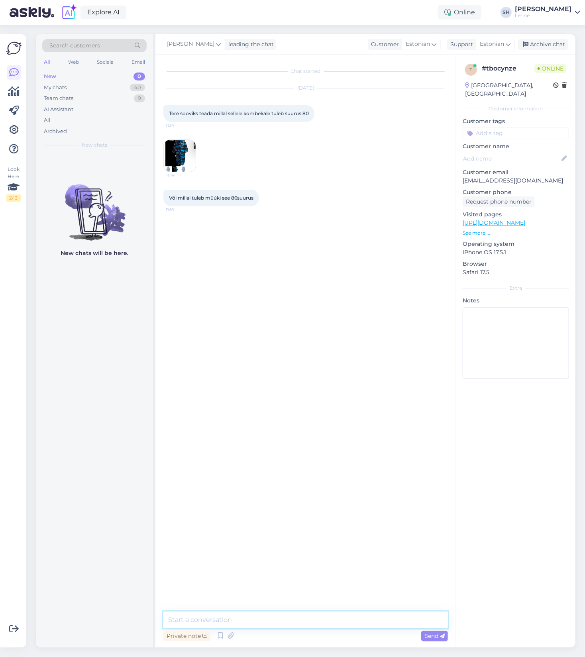
click at [223, 619] on textarea at bounding box center [305, 619] width 284 height 17
type textarea "Tere! Seda mudelit kahjuks juurde ei toodeta"
click at [179, 160] on img at bounding box center [180, 156] width 32 height 32
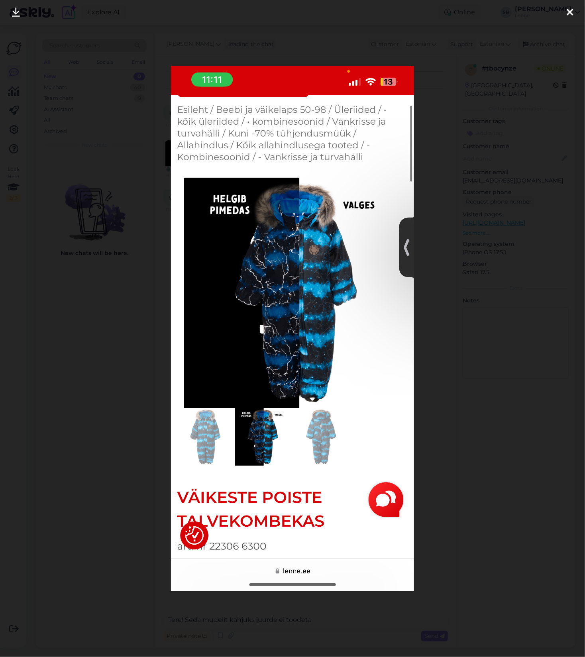
click at [441, 87] on div at bounding box center [292, 328] width 585 height 657
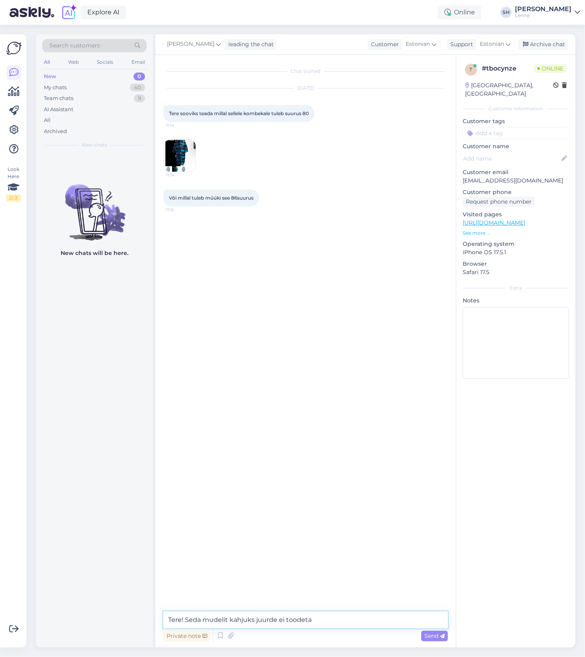
click at [328, 622] on textarea "Tere! Seda mudelit kahjuks juurde ei toodeta" at bounding box center [305, 619] width 284 height 17
click at [237, 619] on textarea at bounding box center [305, 619] width 284 height 17
paste textarea "[URL][DOMAIN_NAME]"
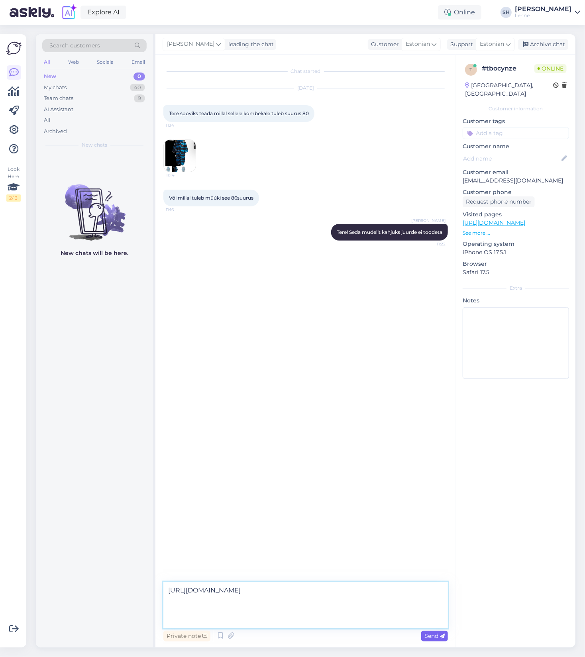
type textarea "[URL][DOMAIN_NAME]"
click at [434, 636] on span "Send" at bounding box center [434, 635] width 20 height 7
click at [215, 622] on textarea at bounding box center [305, 619] width 284 height 17
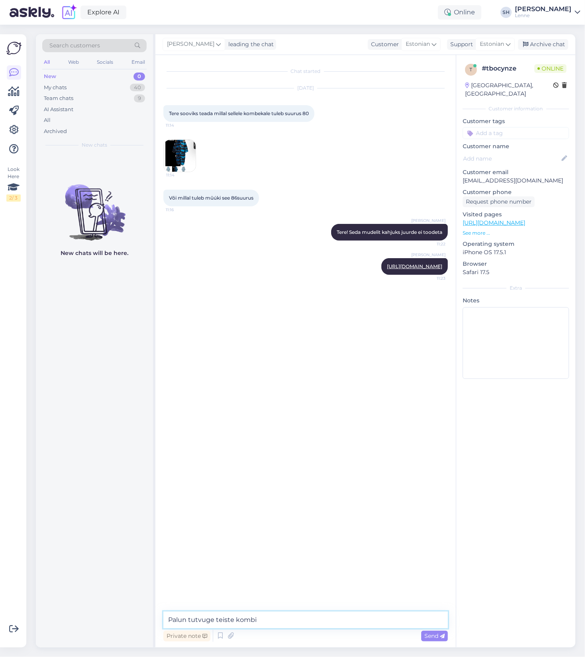
click at [268, 619] on textarea "Palun tutvuge teiste kombi" at bounding box center [305, 619] width 284 height 17
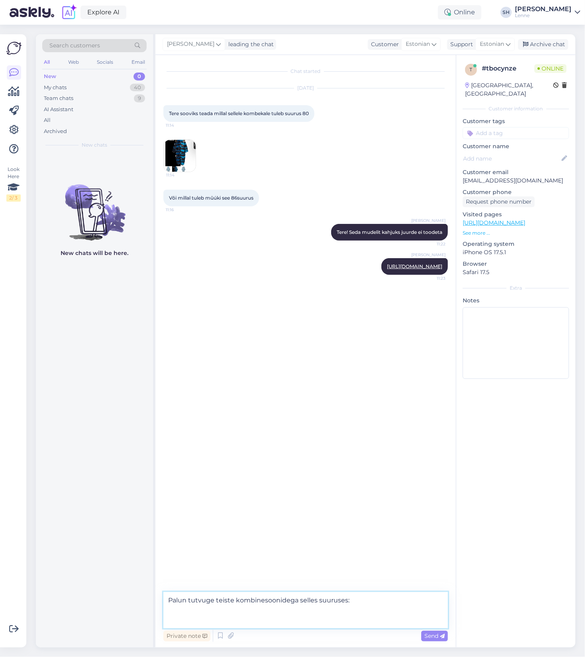
paste textarea "[URL][DOMAIN_NAME]"
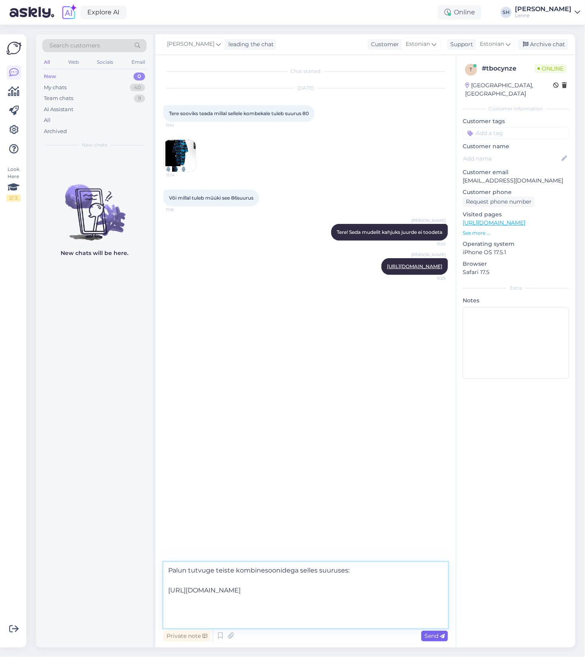
type textarea "Palun tutvuge teiste kombinesoonidega selles suuruses: [URL][DOMAIN_NAME]"
click at [429, 633] on span "Send" at bounding box center [434, 635] width 20 height 7
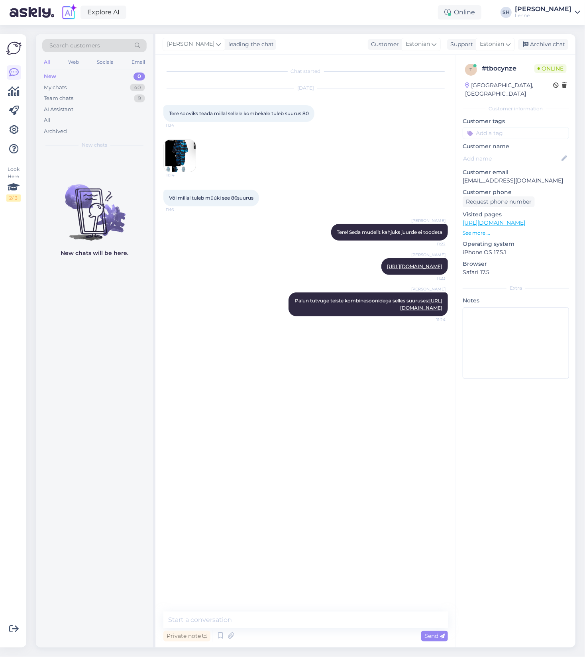
click at [176, 160] on img at bounding box center [180, 156] width 32 height 32
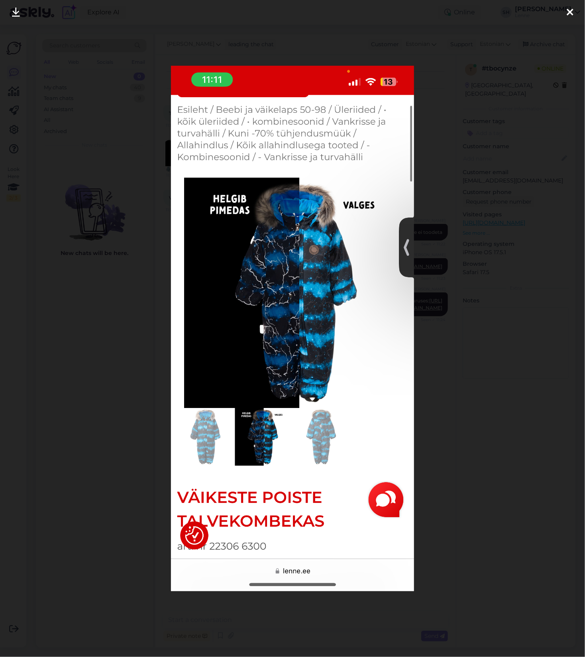
click at [568, 9] on icon at bounding box center [569, 13] width 6 height 10
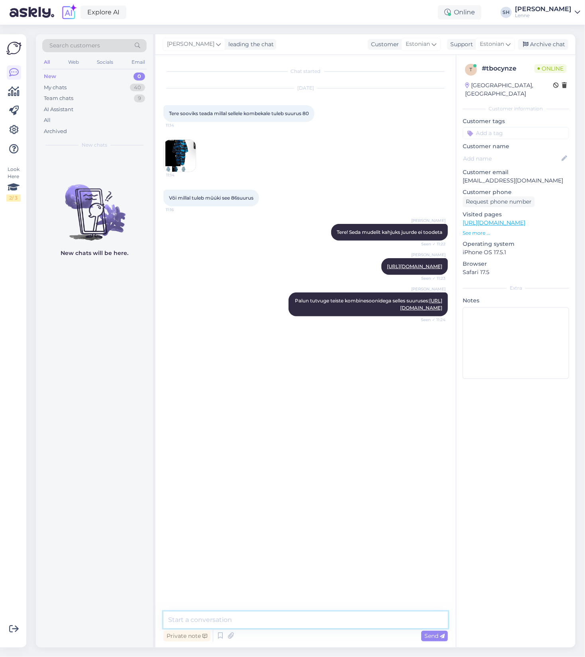
click at [239, 611] on textarea at bounding box center [305, 619] width 284 height 17
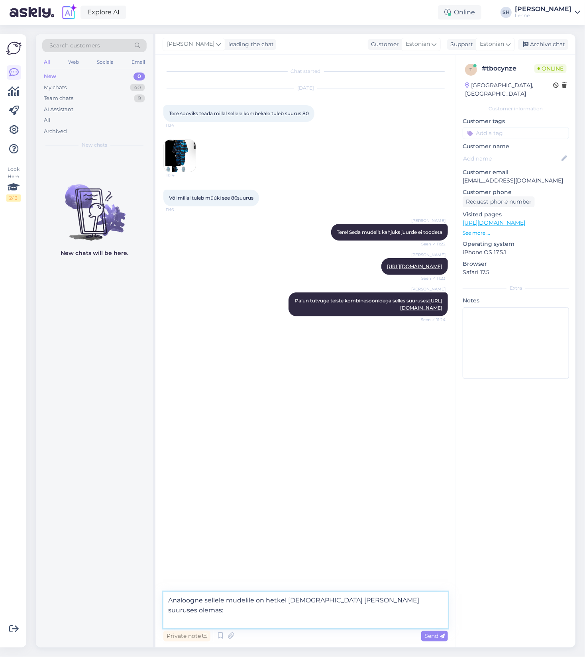
paste textarea "[URL][DOMAIN_NAME]"
type textarea "Analoogne sellele mudelile on hetkel [DEMOGRAPHIC_DATA] [PERSON_NAME] suuruses …"
click at [437, 638] on span "Send" at bounding box center [434, 635] width 20 height 7
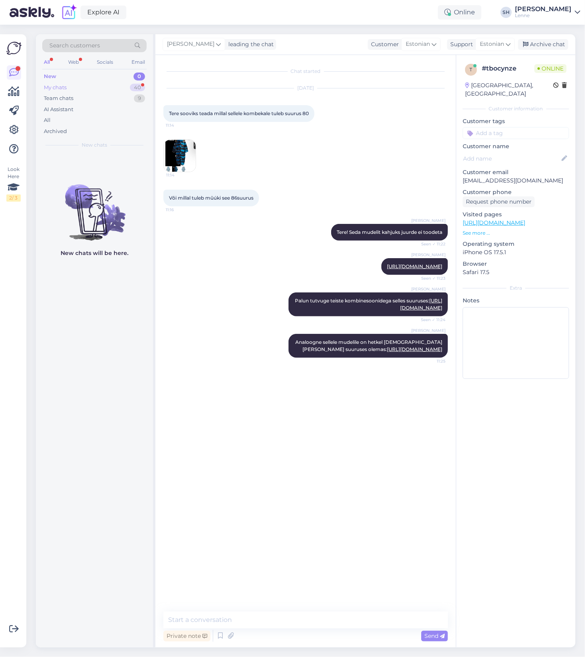
click at [60, 84] on div "My chats" at bounding box center [55, 88] width 23 height 8
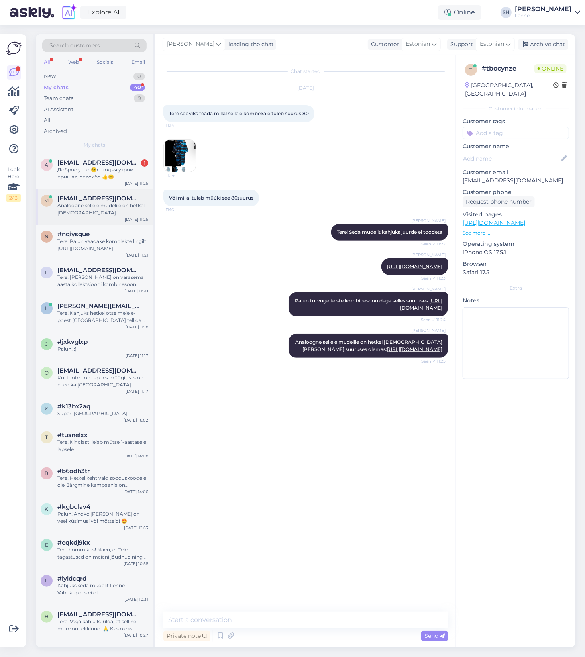
click at [83, 208] on div "Analoogne sellele mudelile on hetkel [DEMOGRAPHIC_DATA] [PERSON_NAME] suuruses …" at bounding box center [102, 209] width 91 height 14
click at [215, 622] on textarea at bounding box center [305, 619] width 284 height 17
click at [175, 620] on textarea "või selline helkurkangast:" at bounding box center [305, 610] width 284 height 36
paste textarea "[URL][DOMAIN_NAME]"
type textarea "või selline helkurkangast: [URL][DOMAIN_NAME]"
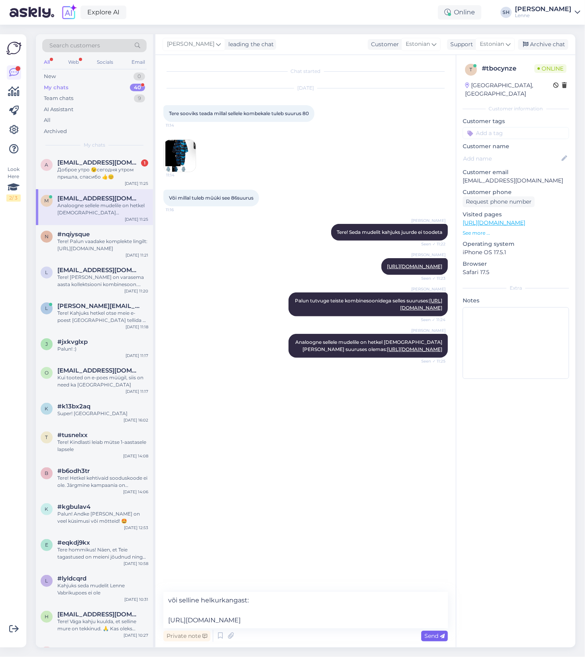
click at [435, 638] on span "Send" at bounding box center [434, 635] width 20 height 7
click at [83, 170] on div "Доброе утро 😉сегодня утром пришла, спасибо 👍😊" at bounding box center [102, 173] width 91 height 14
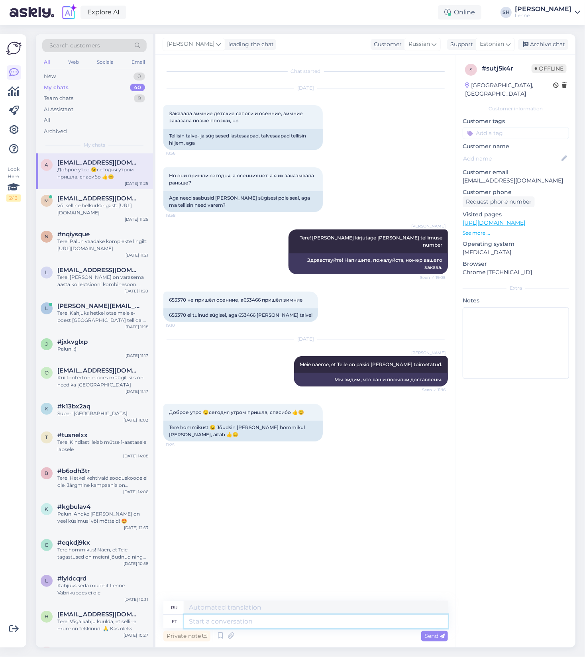
click at [212, 622] on textarea at bounding box center [316, 622] width 264 height 14
type textarea "Tore!"
type textarea "Большой!"
type textarea "Tore! :)"
type textarea "Большой! :)"
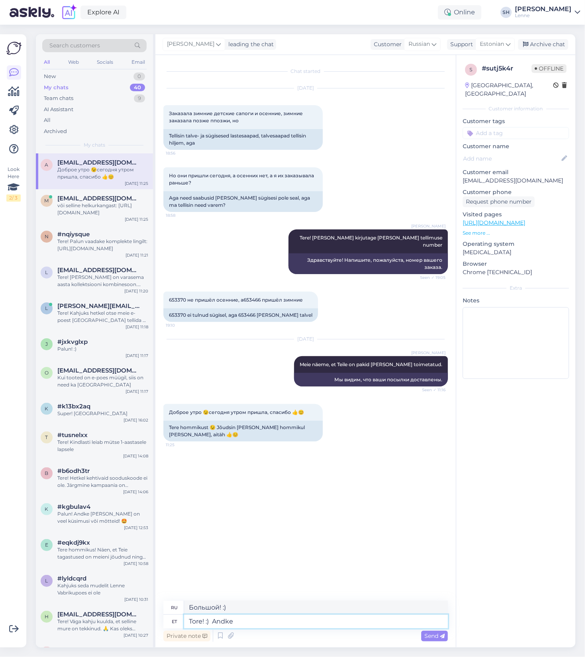
type textarea "Tore! :) Andke"
type textarea "Отлично! :) Дать"
type textarea "Tore! :) Andke teada, k"
type textarea "Отлично! :) Дайте мне знать,"
type textarea "Tore! :) Andke teada, kui"
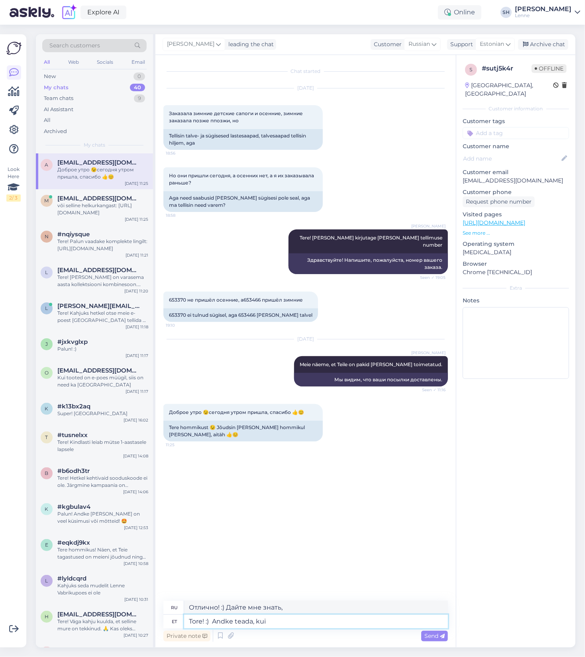
type textarea "Отлично! :) Дайте мне знать, если"
type textarea "Tore! :) Andke teada, kui tekib"
type textarea "Отлично! :) Дайте мне знать, если у вас есть какие-нибудь"
type textarea "Tore! :) Andke teada, kui tekib veel k"
type textarea "Отлично! :) Дайте мне знать, если есть еще."
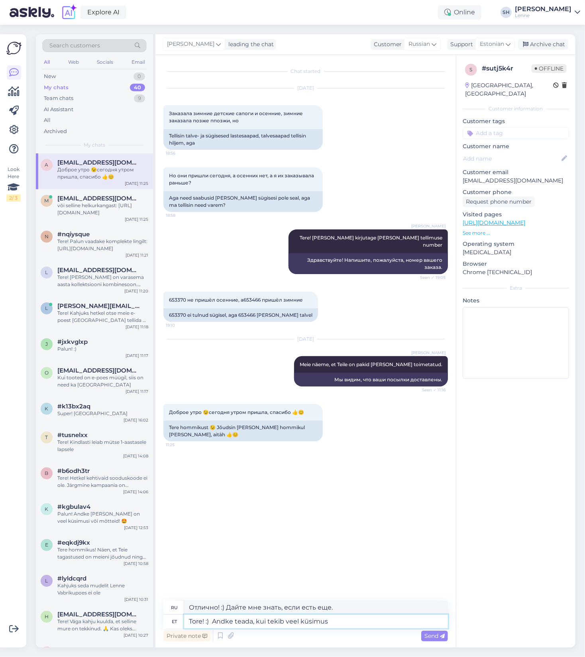
type textarea "Tore! :) Andke teada, kui tekib veel küsimusi"
type textarea "Отлично! :) Дайте мне знать, если у вас возникнут еще вопросы."
type textarea "Tore! :) Andke teada, kui tekib veel küsimusi!"
type textarea "Отлично! :) Дайте мне знать, если у вас возникнут еще вопросы!"
type textarea "Tore! :) Andke teada, kui tekib veel küsimusi."
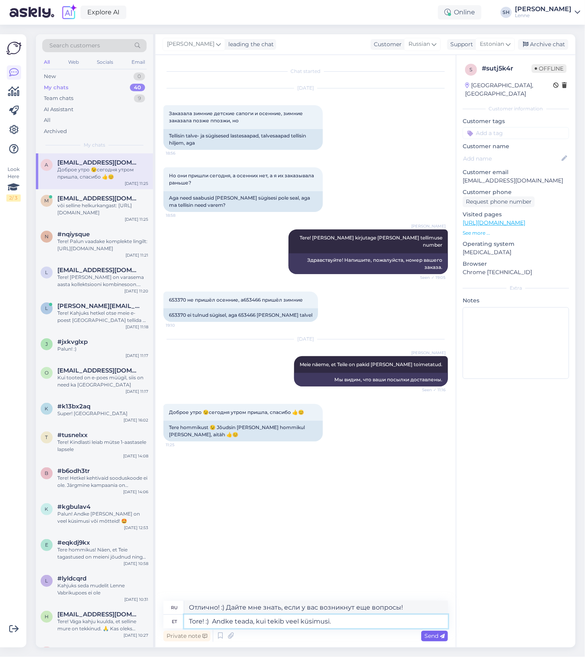
type textarea "Отлично! :) Дайте мне знать, если у вас возникнут еще вопросы."
type textarea "Tore! :) Andke teada, kui tekib veel küsimusi."
click at [435, 637] on span "Send" at bounding box center [434, 635] width 20 height 7
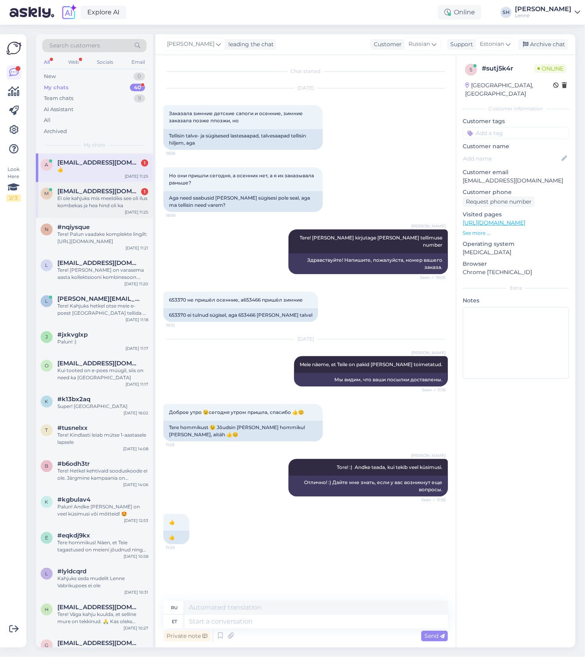
click at [76, 198] on div "Ei ole kahjuks mis meeldiks see oli ilus kombekas ja hea hind oli ka" at bounding box center [102, 202] width 91 height 14
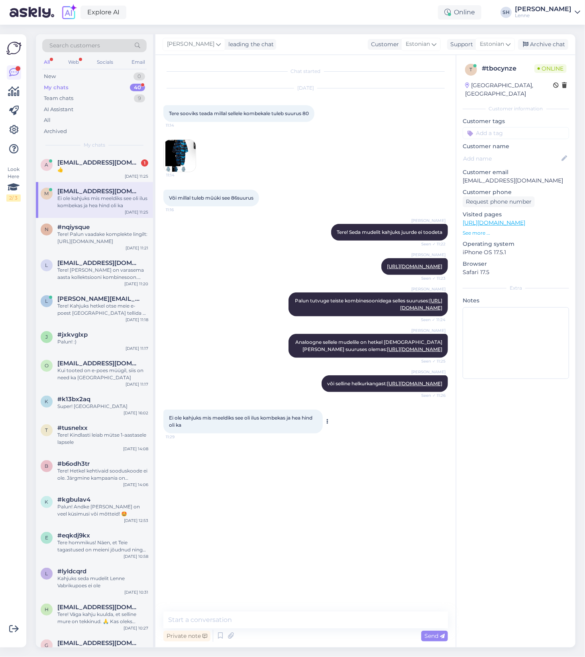
click at [329, 425] on button at bounding box center [327, 421] width 5 height 7
click at [233, 625] on textarea at bounding box center [305, 619] width 284 height 17
drag, startPoint x: 304, startPoint y: 398, endPoint x: 444, endPoint y: 425, distance: 143.2
click at [444, 358] on div "[PERSON_NAME] Analoogne sellele mudelile on hetkel [DEMOGRAPHIC_DATA] [PERSON_N…" at bounding box center [367, 346] width 159 height 24
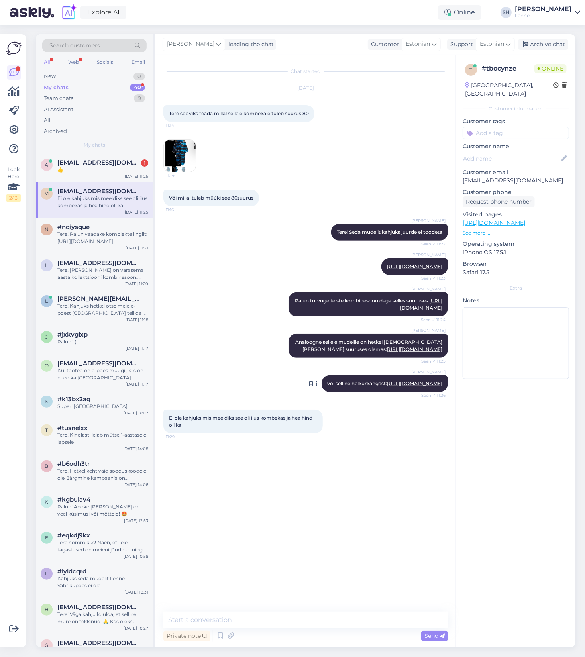
copy span "naloogne sellele mudelile on hetkel [DEMOGRAPHIC_DATA] [PERSON_NAME] suuruses o…"
click at [269, 620] on textarea at bounding box center [305, 619] width 284 height 17
paste textarea "naloogne sellele mudelile on hetkel [DEMOGRAPHIC_DATA] [PERSON_NAME] suuruses o…"
click at [167, 600] on textarea "naloogne sellele mudelile on hetkel [DEMOGRAPHIC_DATA] [PERSON_NAME] suuruses o…" at bounding box center [305, 610] width 284 height 36
type textarea "Analoogne sellele mudelile on hetkel [DEMOGRAPHIC_DATA] [PERSON_NAME] suuruses …"
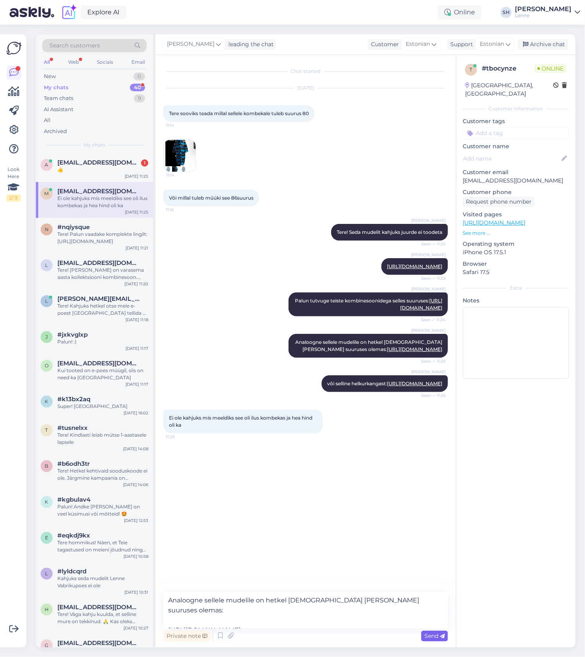
click at [428, 638] on span "Send" at bounding box center [434, 635] width 20 height 7
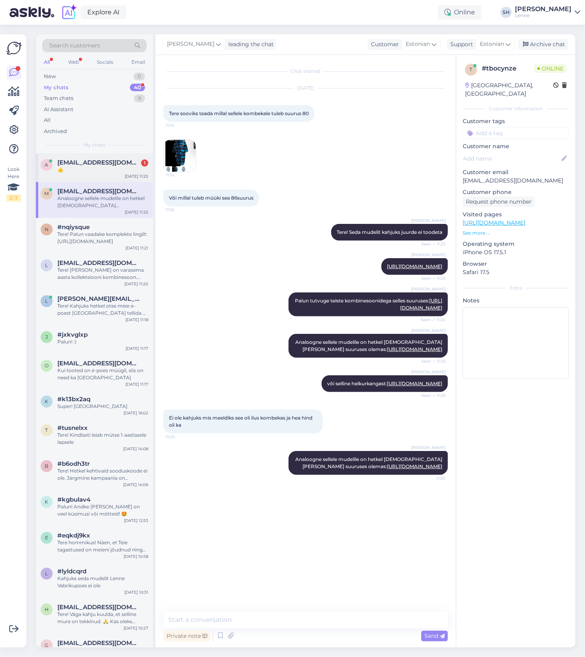
click at [89, 161] on span "[EMAIL_ADDRESS][DOMAIN_NAME]" at bounding box center [98, 162] width 83 height 7
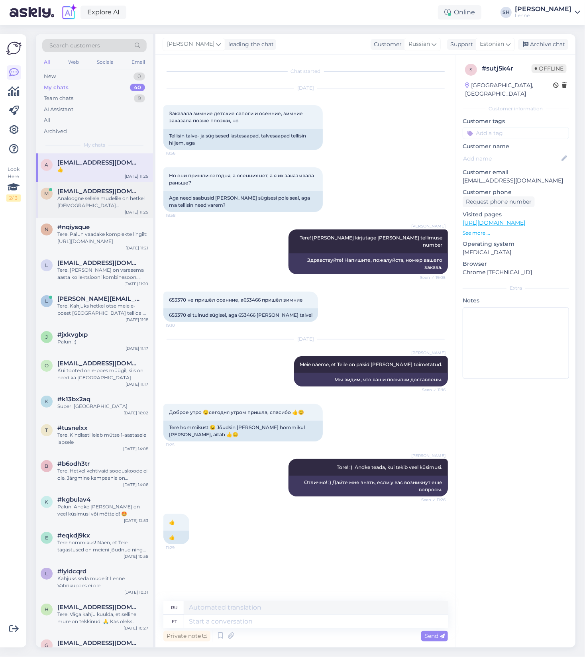
click at [76, 188] on span "[EMAIL_ADDRESS][DOMAIN_NAME]" at bounding box center [98, 191] width 83 height 7
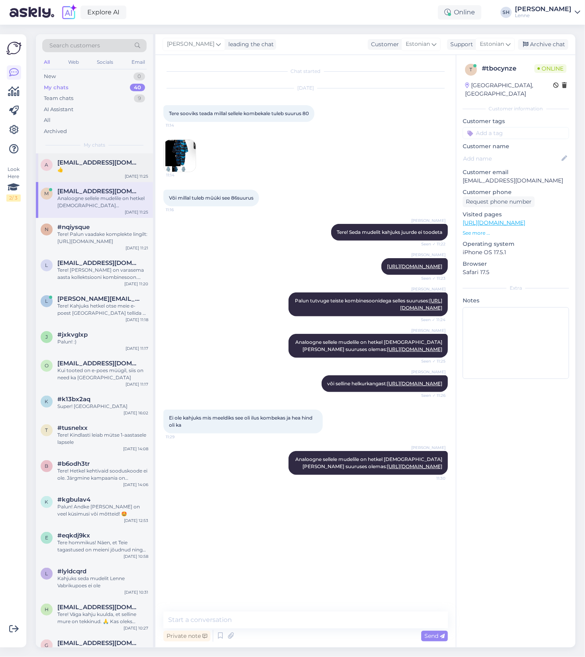
click at [92, 169] on div "👍" at bounding box center [102, 169] width 91 height 7
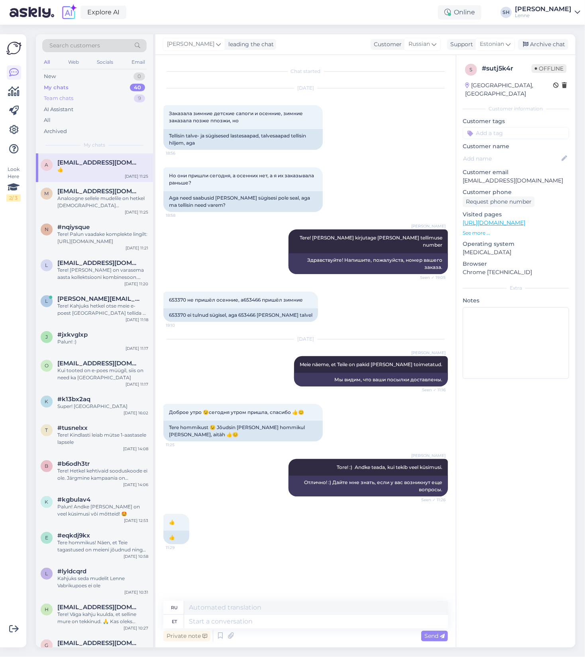
click at [92, 97] on div "Team chats 9" at bounding box center [94, 98] width 104 height 11
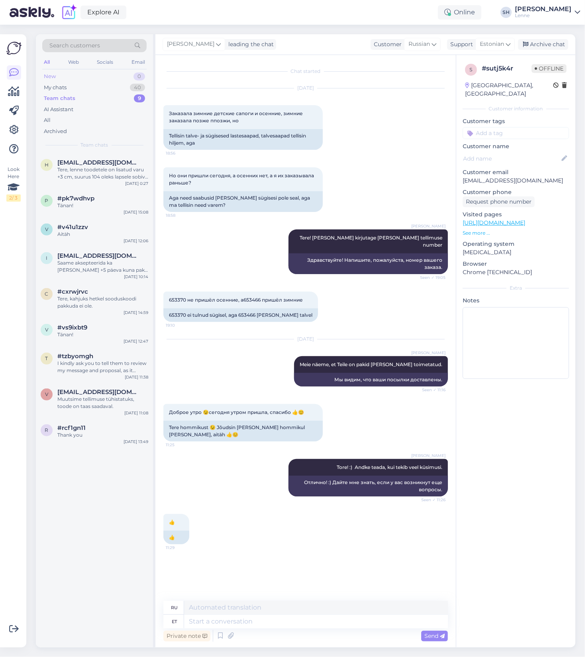
click at [76, 77] on div "New 0" at bounding box center [94, 76] width 104 height 11
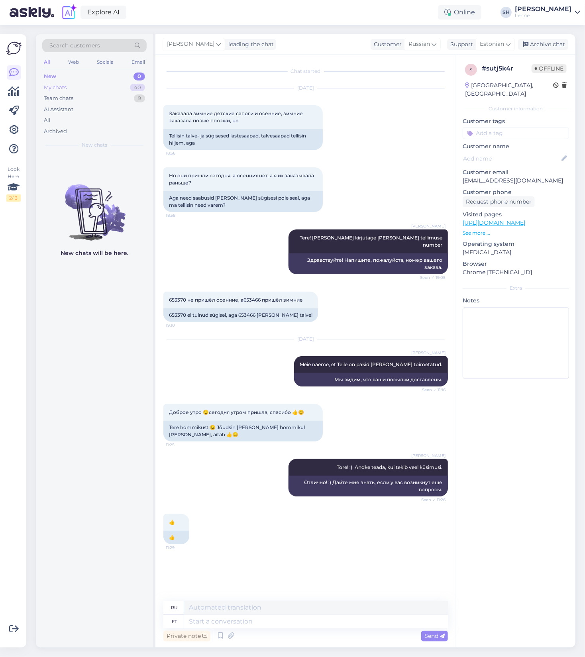
click at [75, 89] on div "My chats 40" at bounding box center [94, 87] width 104 height 11
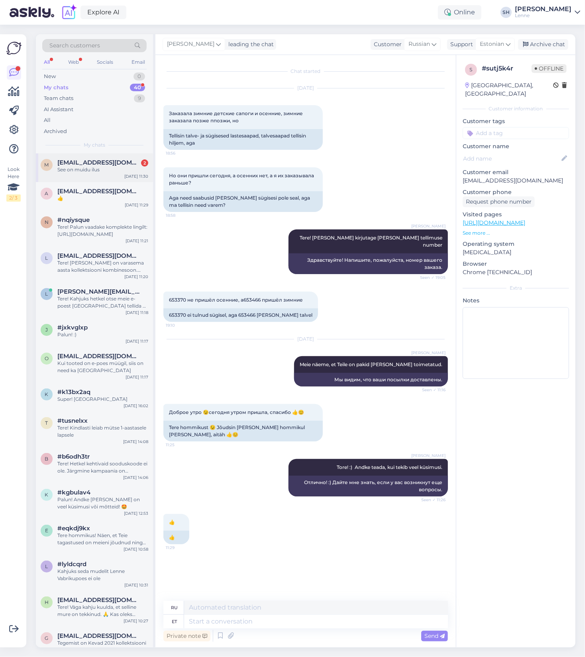
click at [89, 172] on div "See on muidu ilus" at bounding box center [102, 169] width 91 height 7
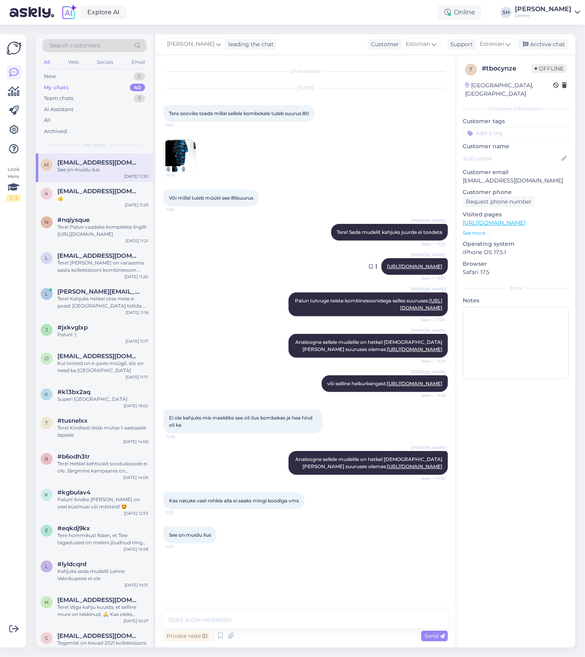
scroll to position [47, 0]
click at [262, 622] on textarea at bounding box center [305, 619] width 284 height 17
type textarea "Kahjuks hetkel kehtivaid sooduskoode ei ole"
click at [440, 638] on icon at bounding box center [442, 636] width 5 height 5
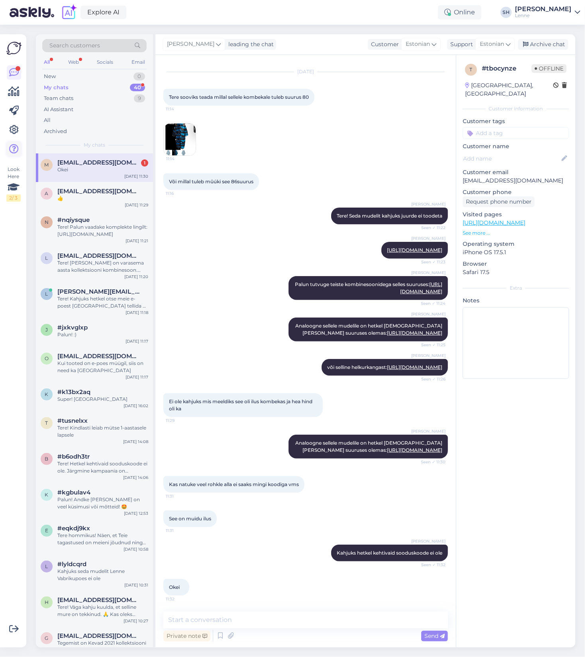
scroll to position [116, 0]
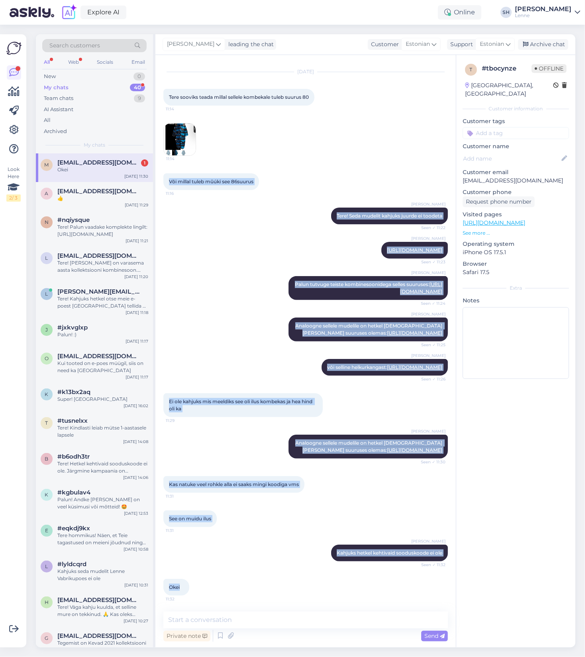
drag, startPoint x: 180, startPoint y: 586, endPoint x: 159, endPoint y: 80, distance: 506.4
click at [159, 80] on div "Chat started [DATE] Tere sooviks teada millal sellele kombekale tuleb suurus 80…" at bounding box center [305, 351] width 300 height 592
copy div "Lor ipsumd sitam conse adi 38elitse 25:25 Doeiu T Inci Utla! Etdo magnaal enima…"
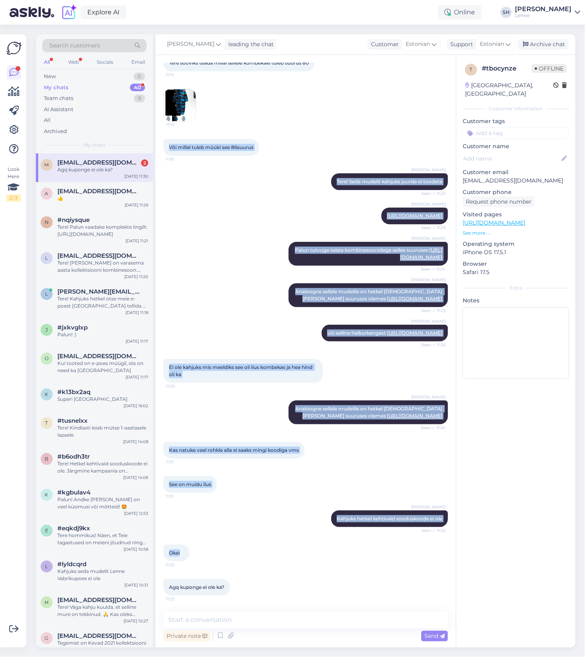
scroll to position [151, 0]
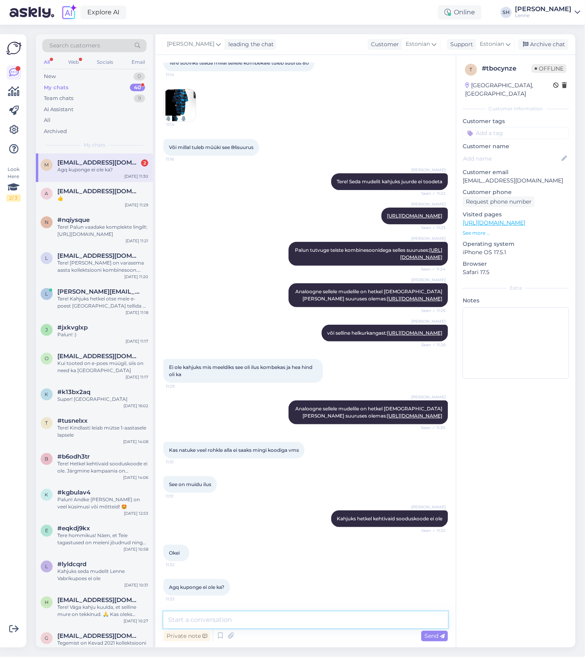
click at [237, 620] on textarea at bounding box center [305, 619] width 284 height 17
type textarea "Ka kuponge ei ole"
click at [433, 637] on span "Send" at bounding box center [434, 635] width 20 height 7
